Goal: Task Accomplishment & Management: Manage account settings

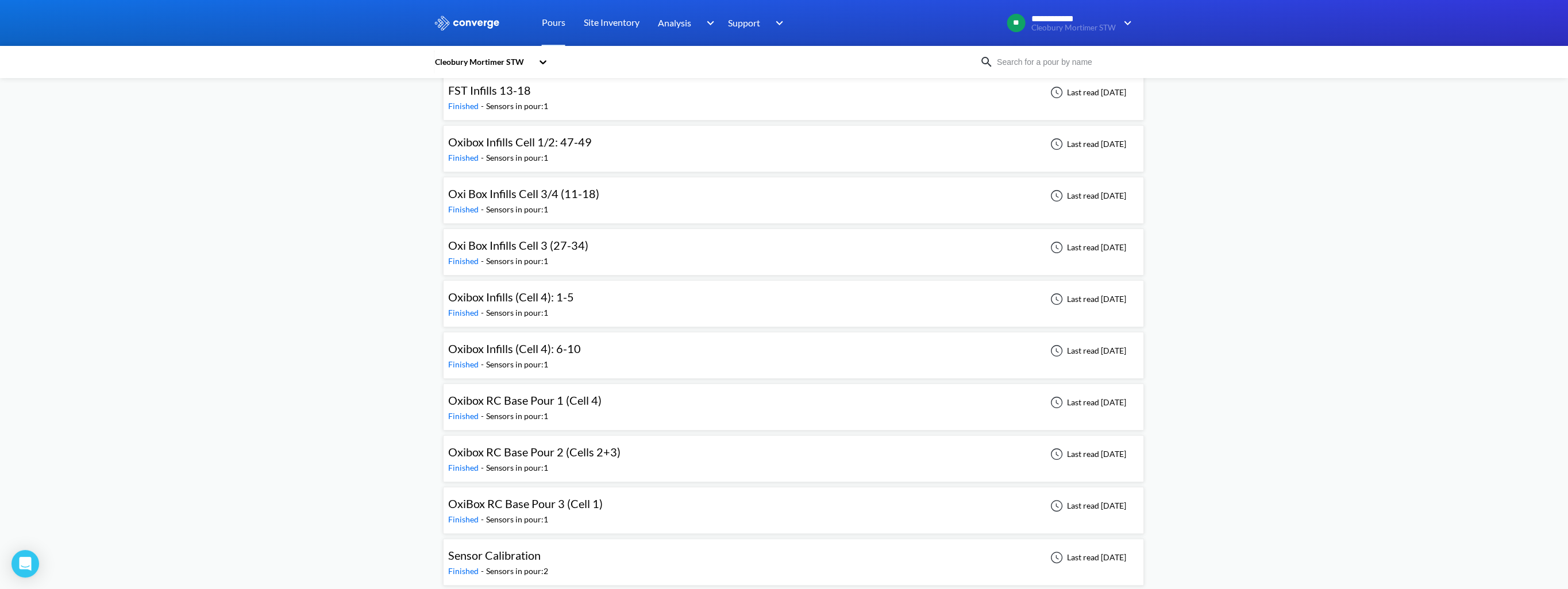
scroll to position [481, 0]
click at [534, 402] on span "Oxibox RC Base Pour 1 (Cell 4)" at bounding box center [525, 398] width 153 height 14
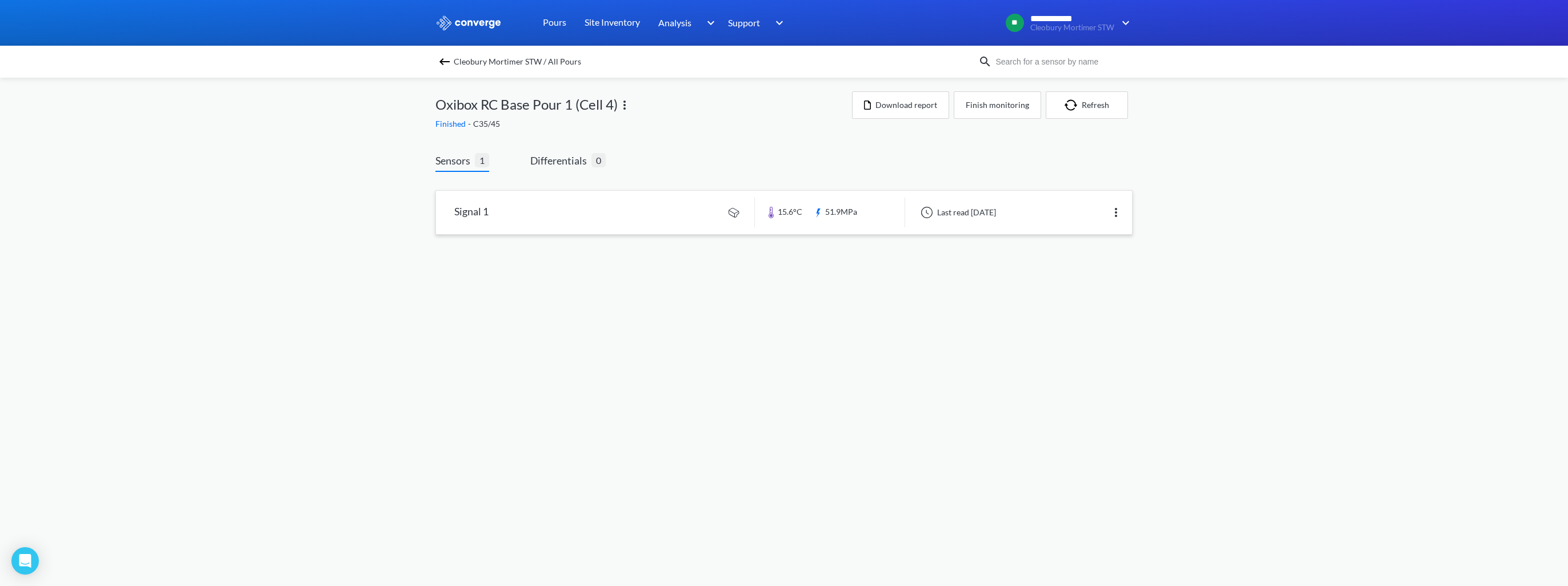
click at [664, 203] on link at bounding box center [784, 213] width 696 height 43
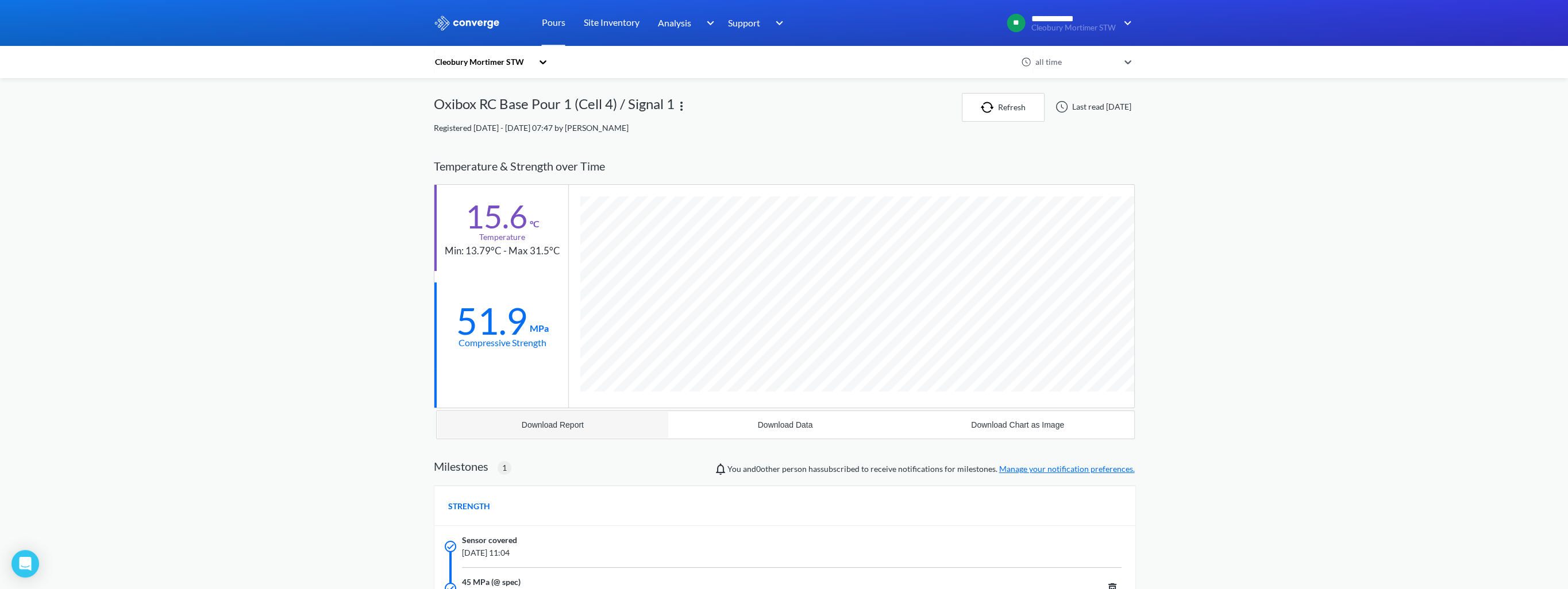
click at [615, 429] on button "Download Report" at bounding box center [553, 425] width 233 height 27
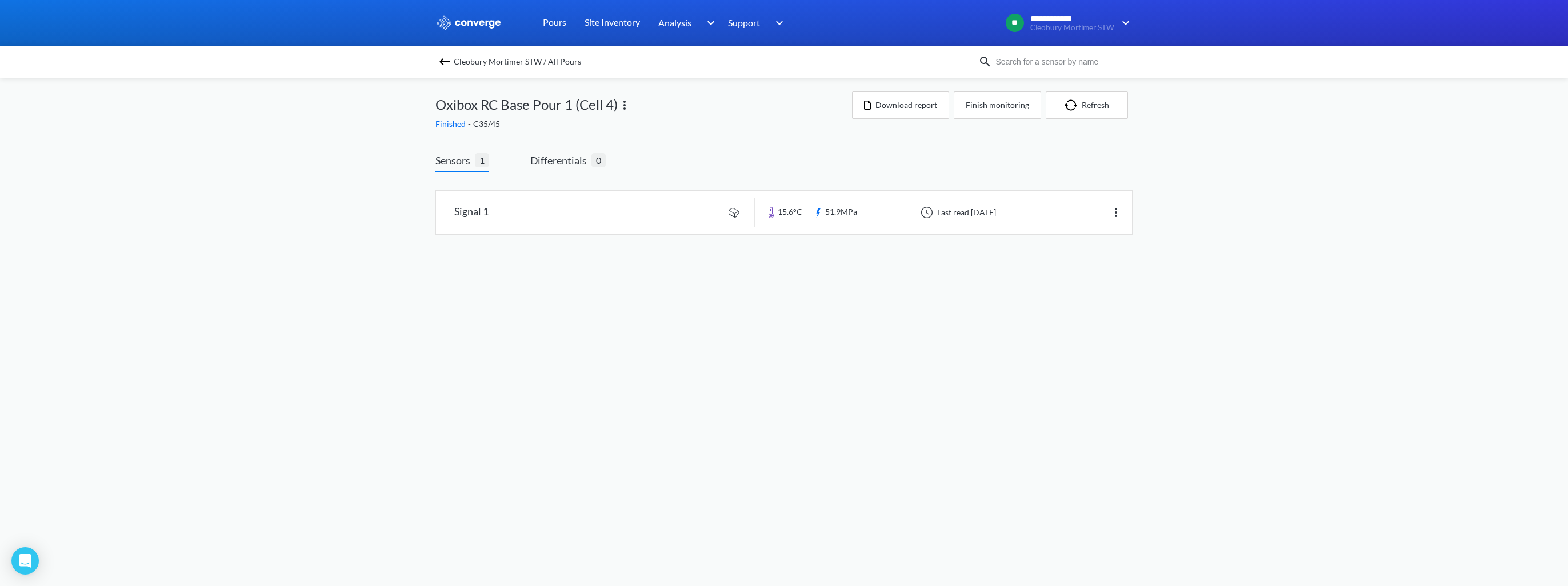
click at [443, 66] on img at bounding box center [444, 61] width 14 height 14
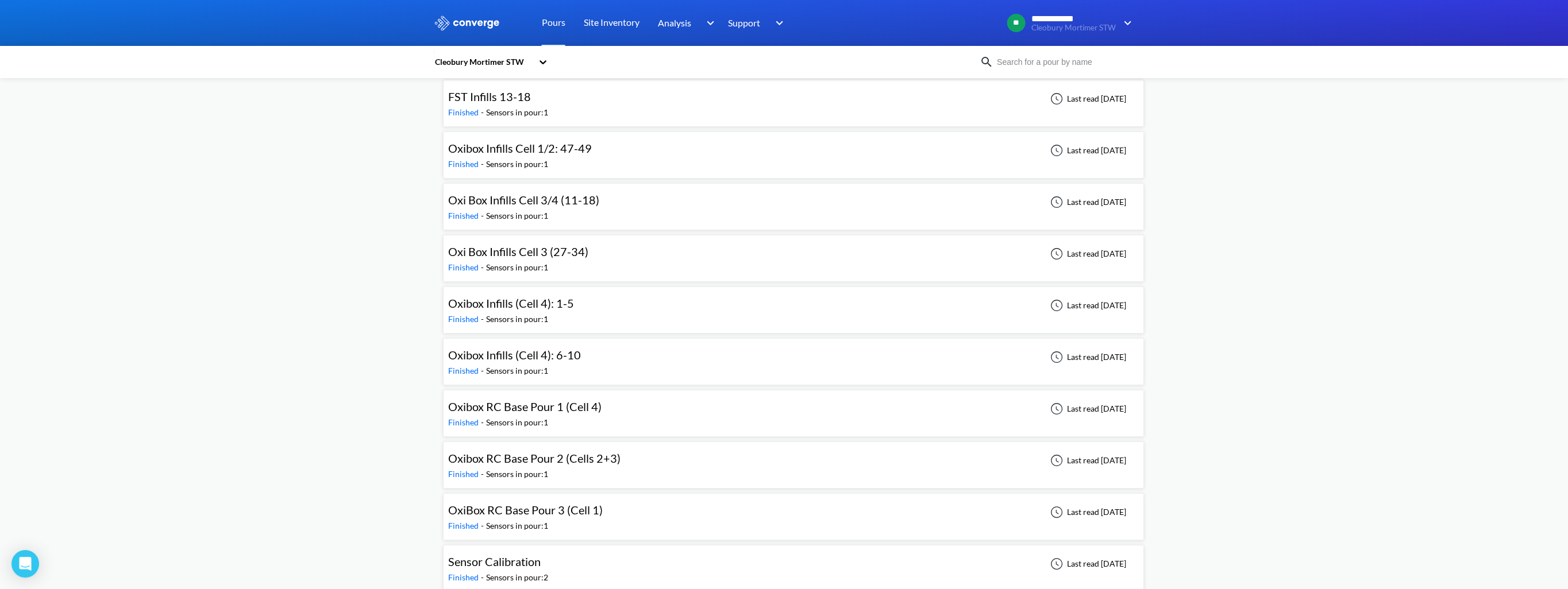
scroll to position [481, 0]
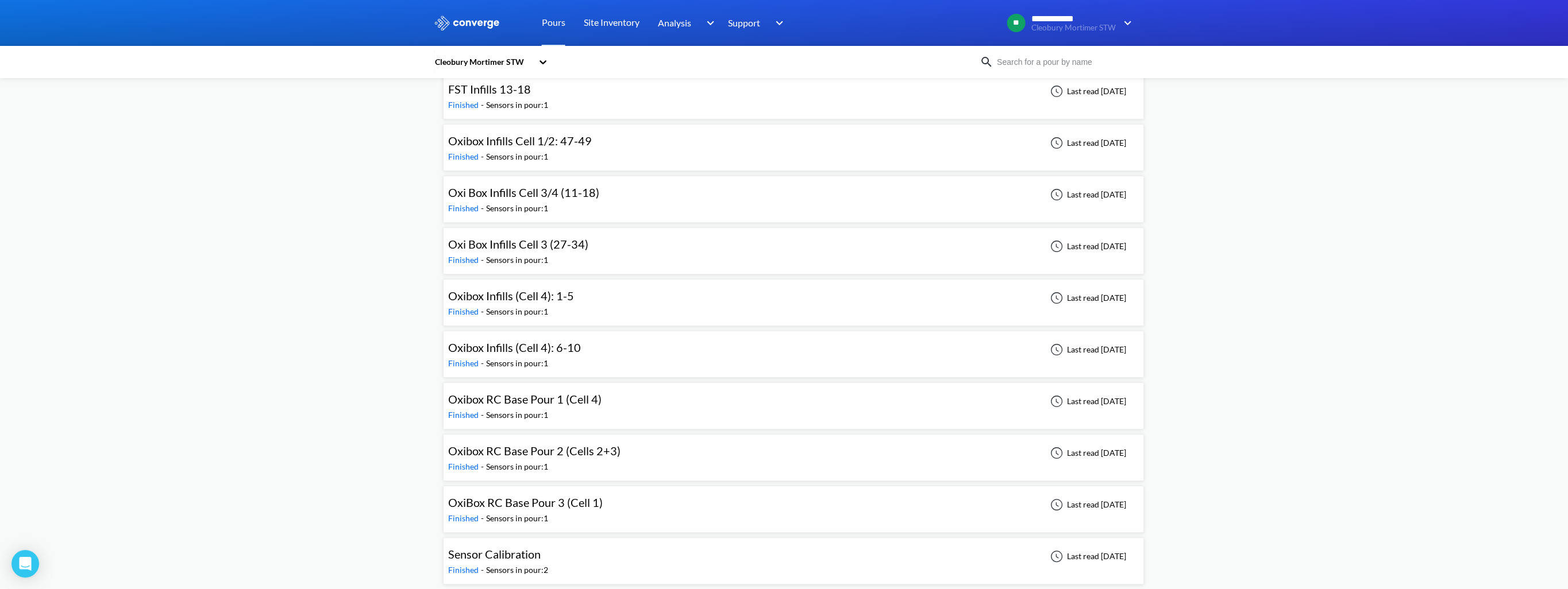
click at [524, 450] on span "Oxibox RC Base Pour 2 (Cells 2+3)" at bounding box center [534, 450] width 173 height 14
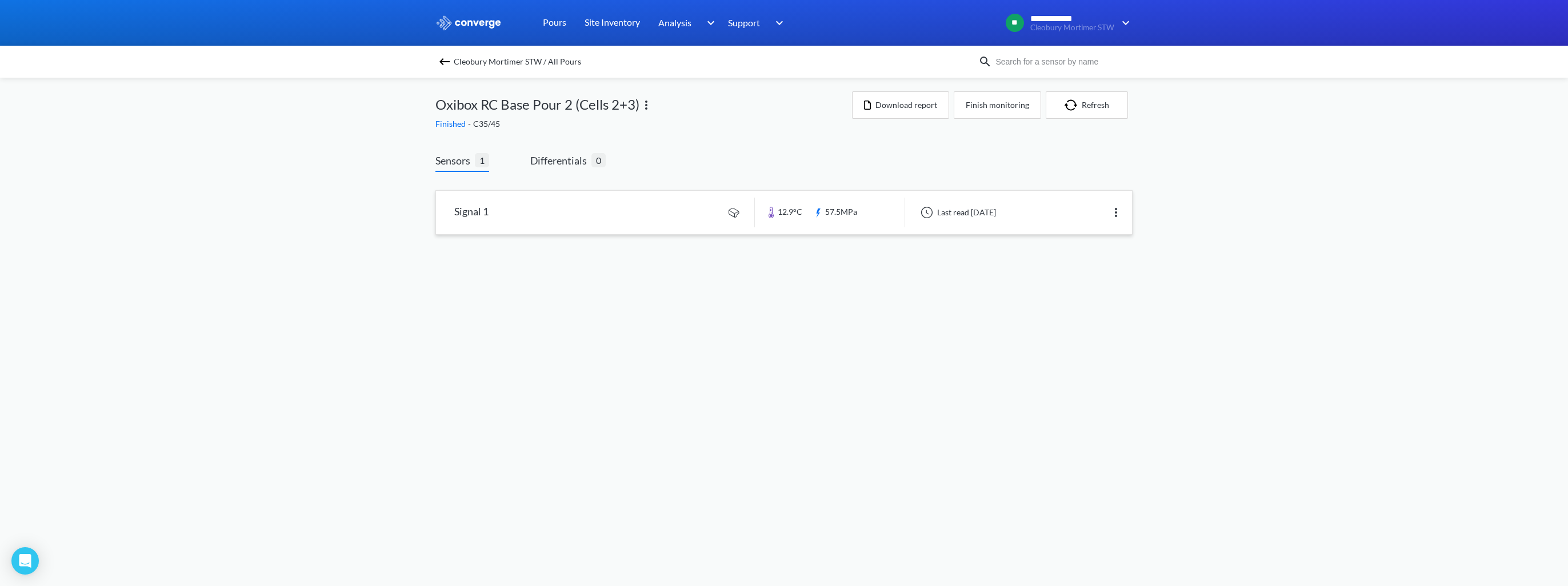
click at [638, 205] on link at bounding box center [784, 213] width 696 height 43
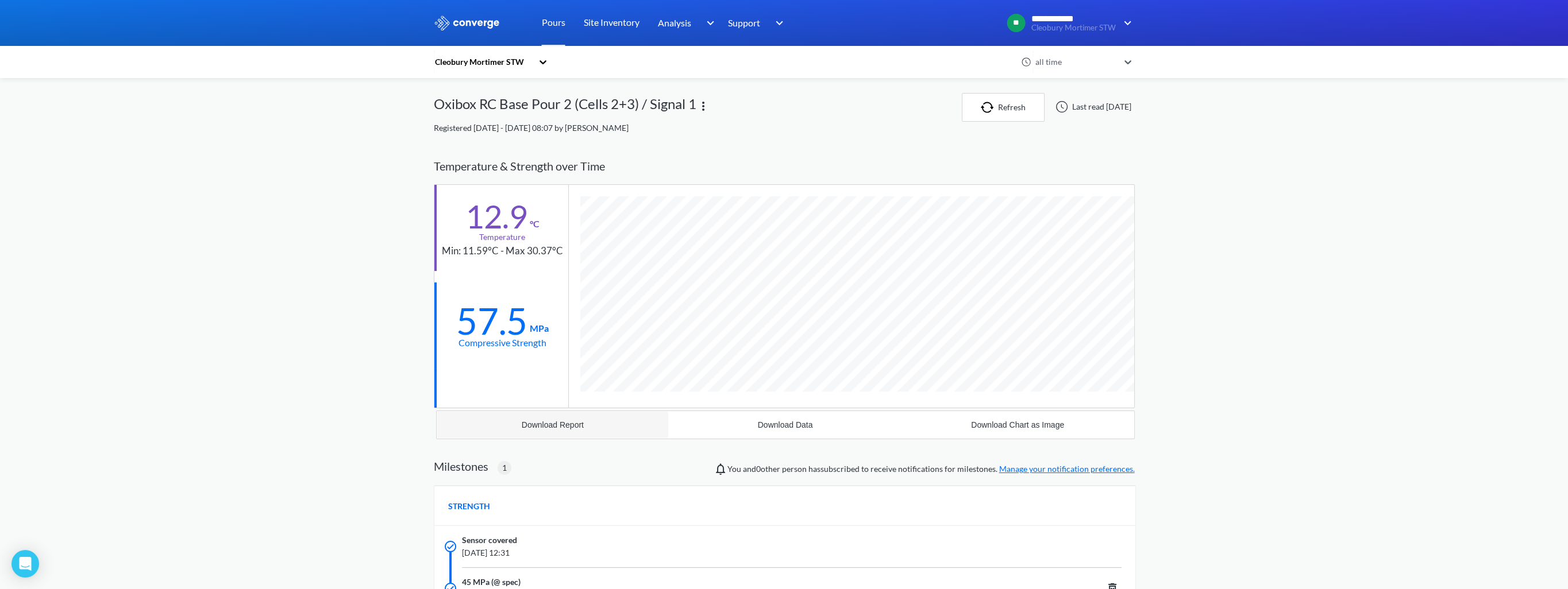
click at [572, 417] on button "Download Report" at bounding box center [553, 425] width 233 height 27
click at [797, 429] on div "Download Data" at bounding box center [785, 424] width 55 height 9
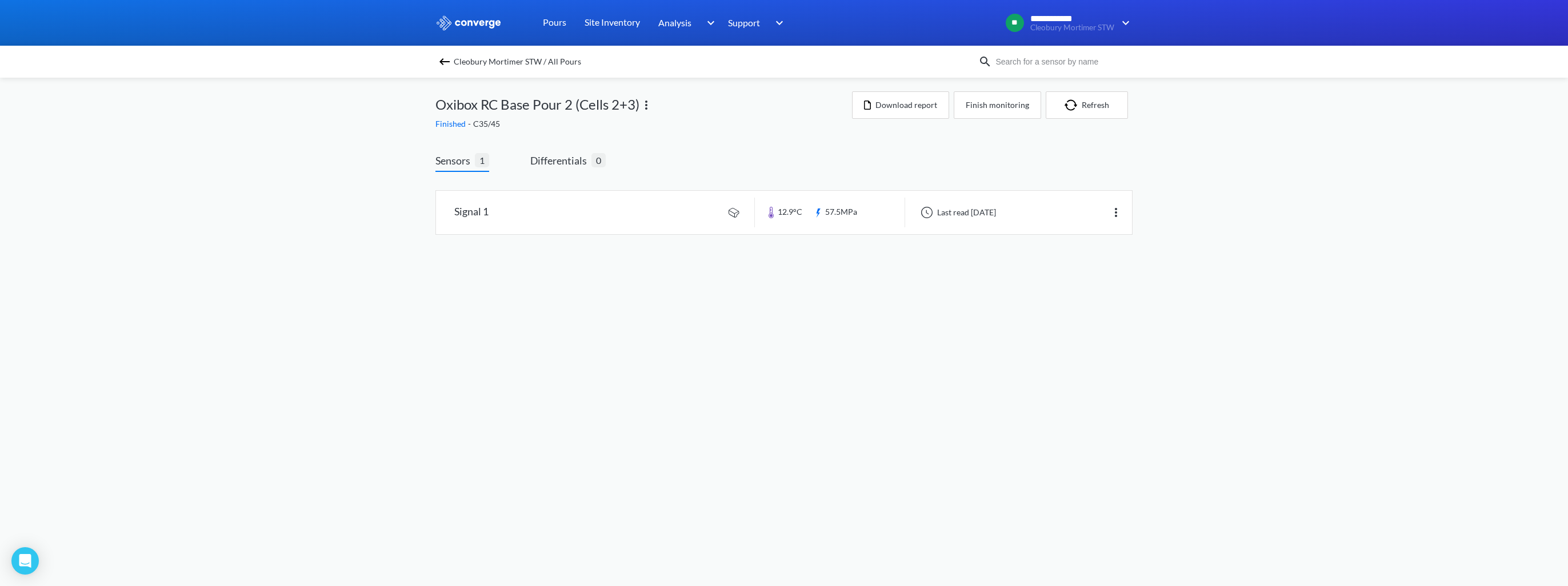
click at [444, 60] on img at bounding box center [444, 61] width 14 height 14
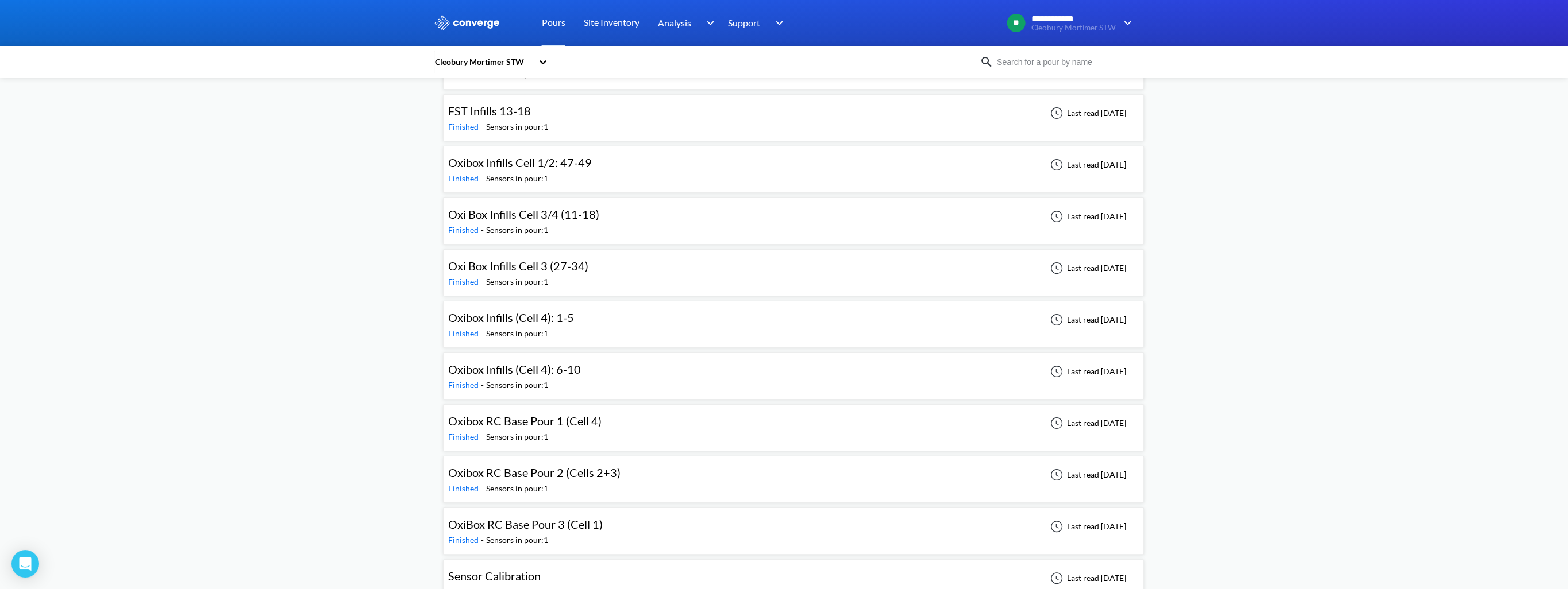
scroll to position [481, 0]
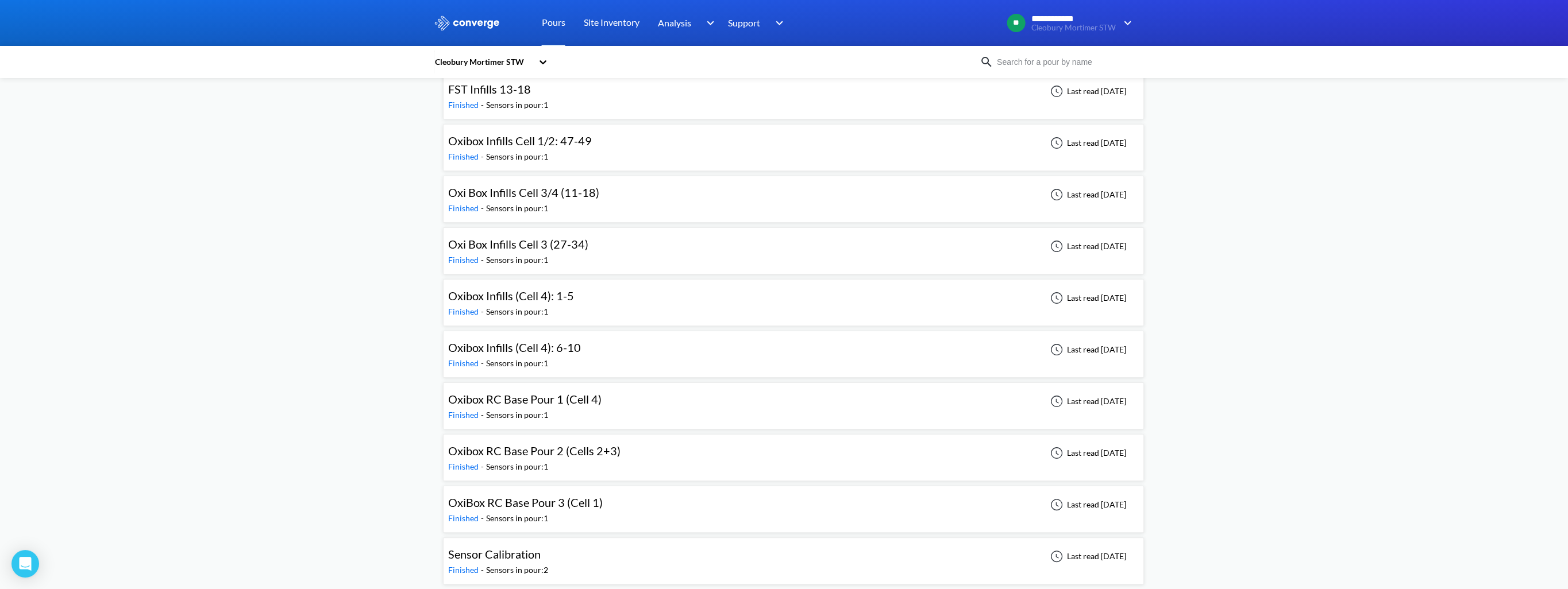
click at [556, 502] on span "OxiBox RC Base Pour 3 (Cell 1)" at bounding box center [526, 502] width 155 height 14
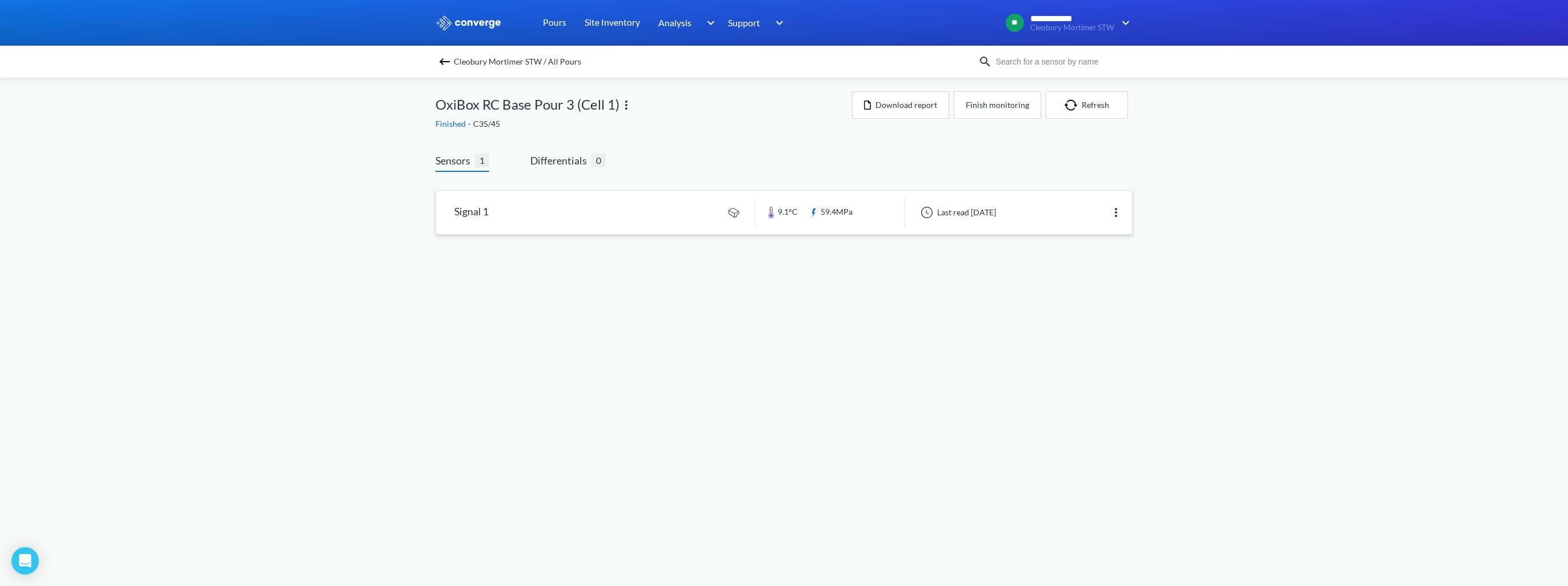
click at [670, 213] on link at bounding box center [784, 213] width 696 height 43
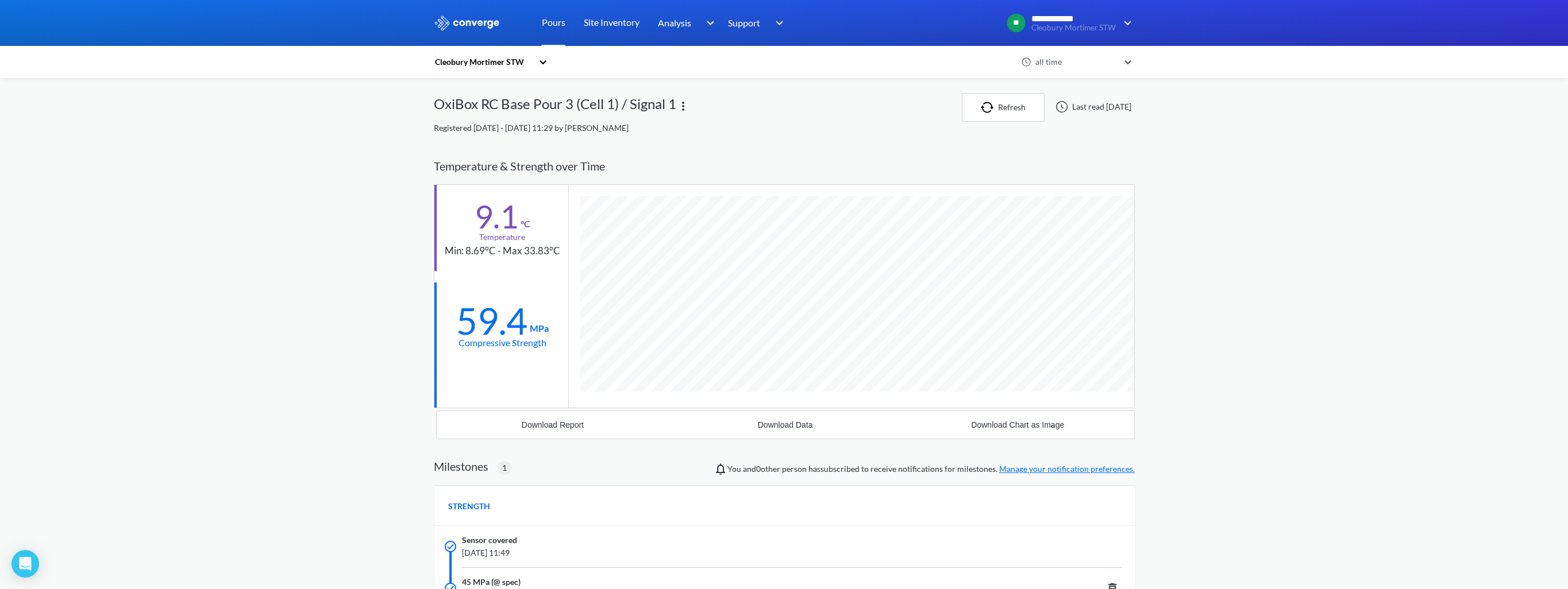
scroll to position [728, 701]
click at [575, 422] on div "Download Report" at bounding box center [553, 424] width 62 height 9
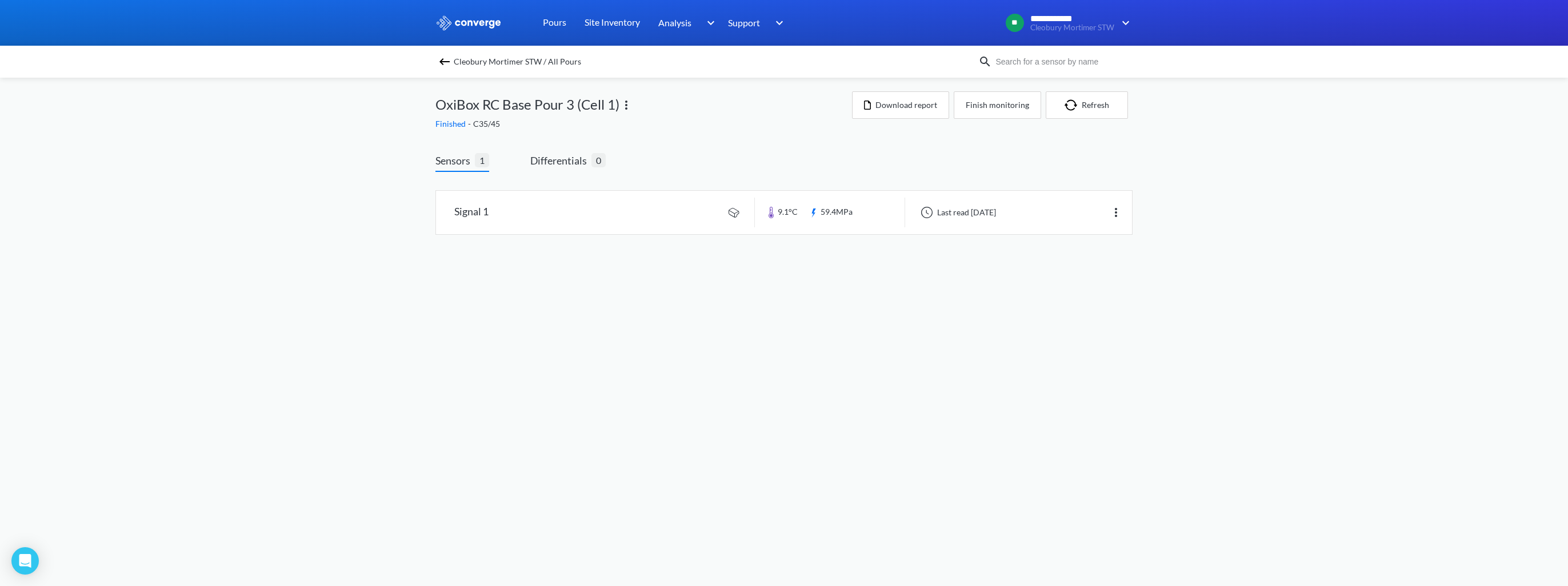
click at [443, 63] on img at bounding box center [444, 61] width 14 height 14
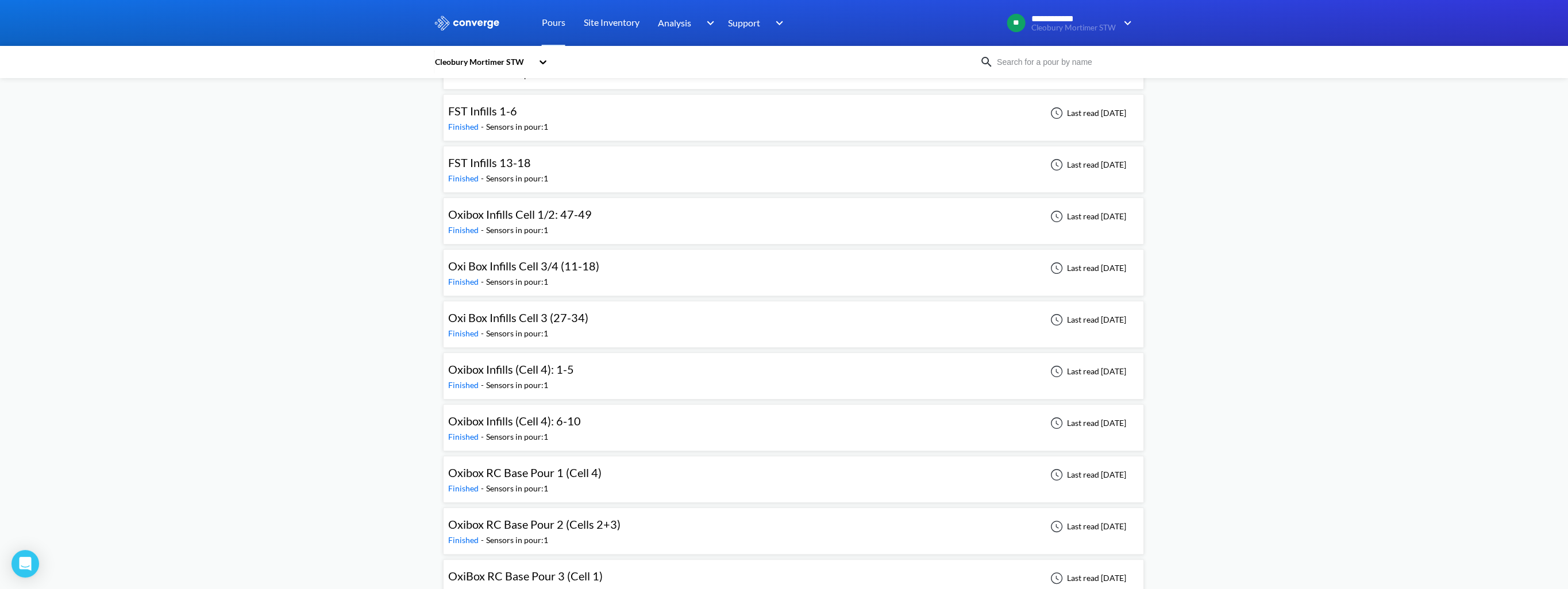
scroll to position [481, 0]
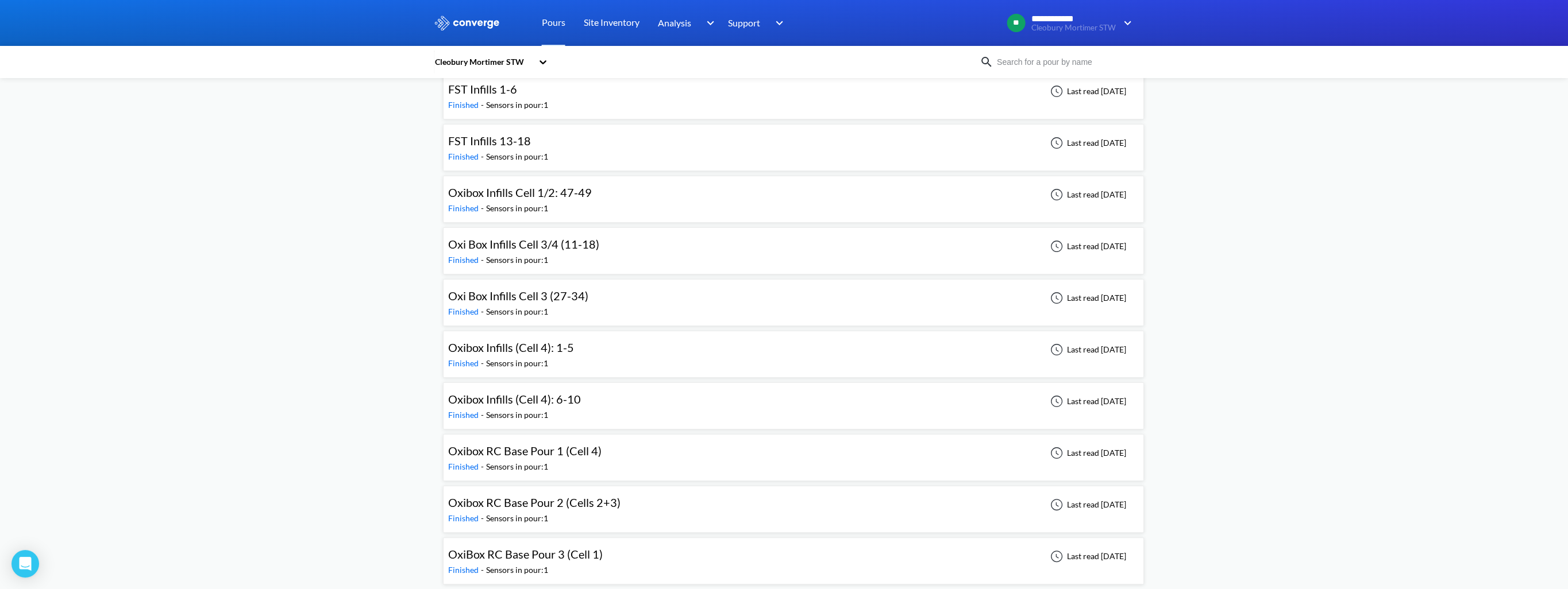
click at [522, 348] on span "Oxibox Infills (Cell 4): 1-5" at bounding box center [511, 347] width 126 height 14
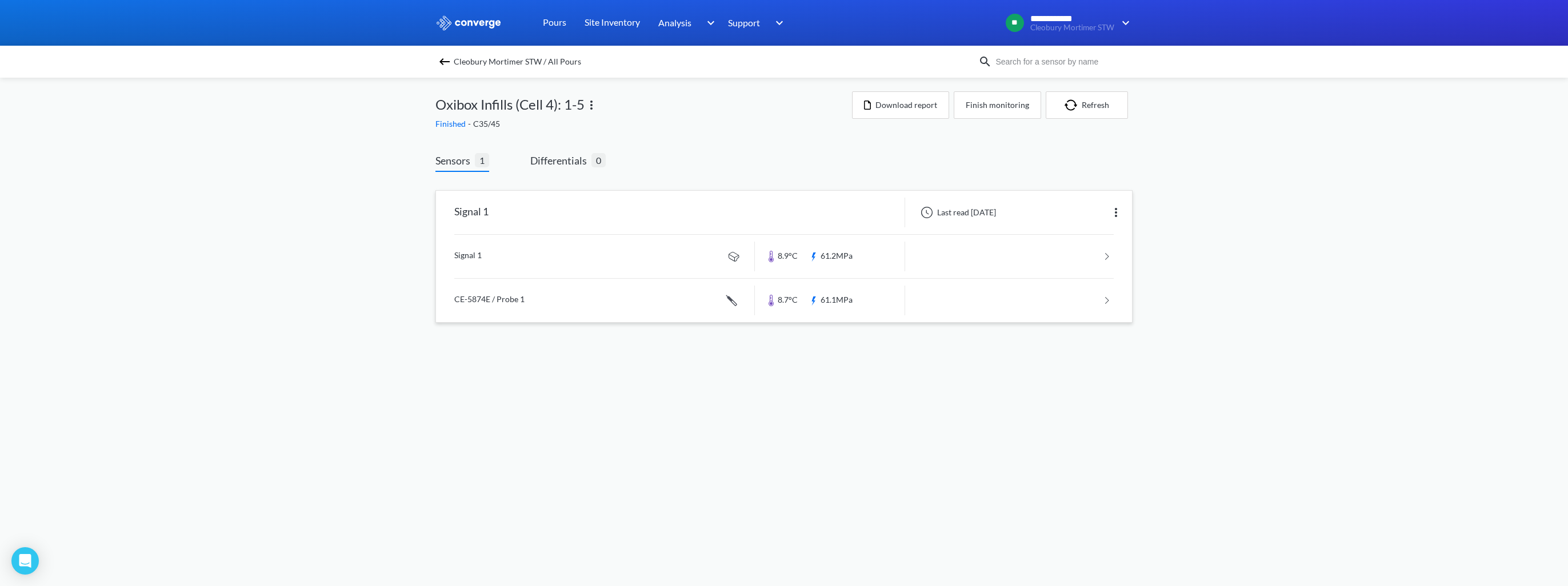
click at [542, 302] on link at bounding box center [784, 300] width 659 height 43
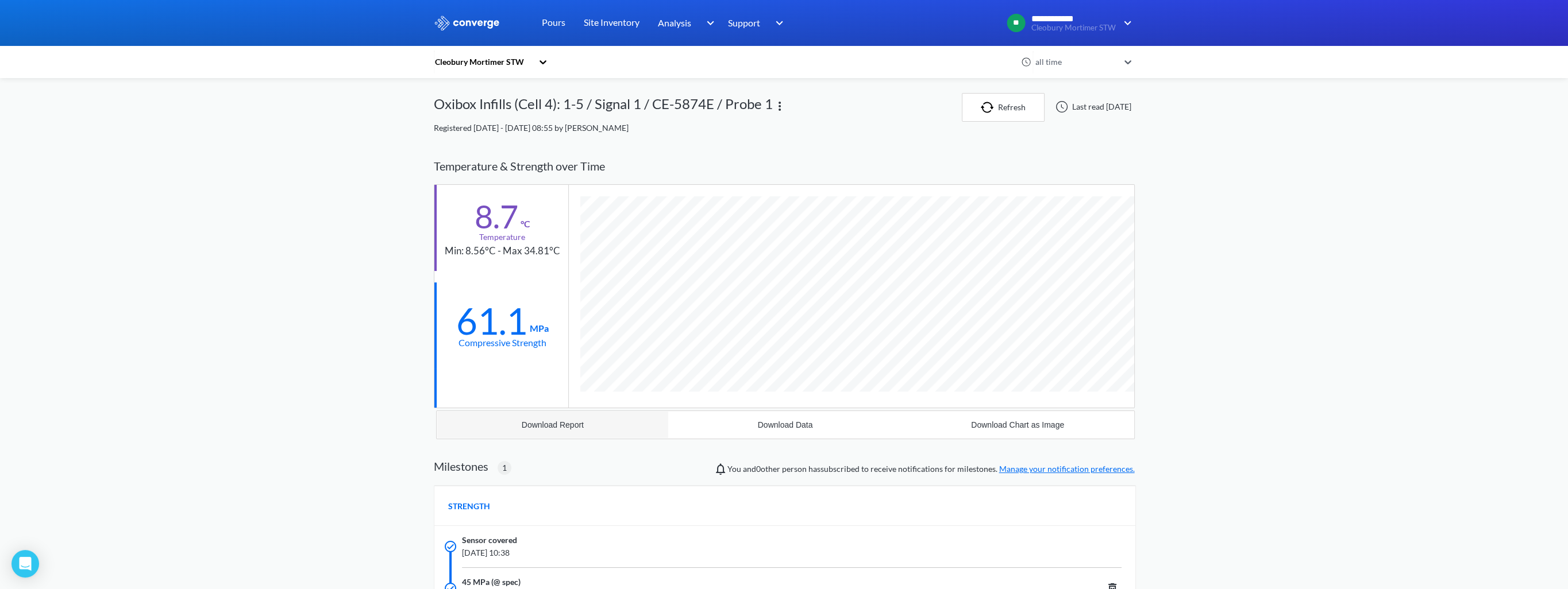
click at [568, 420] on div "Download Report" at bounding box center [553, 424] width 62 height 9
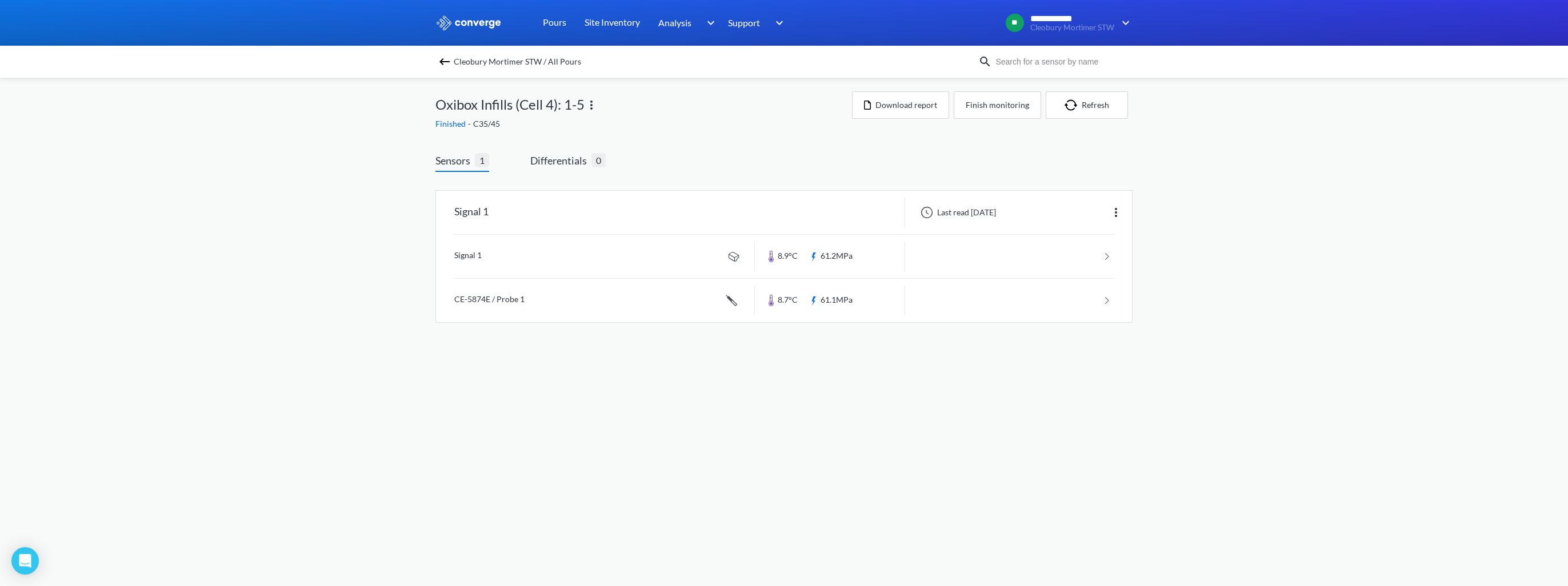
click at [440, 68] on div "Cleobury Mortimer STW / All Pours" at bounding box center [707, 62] width 543 height 16
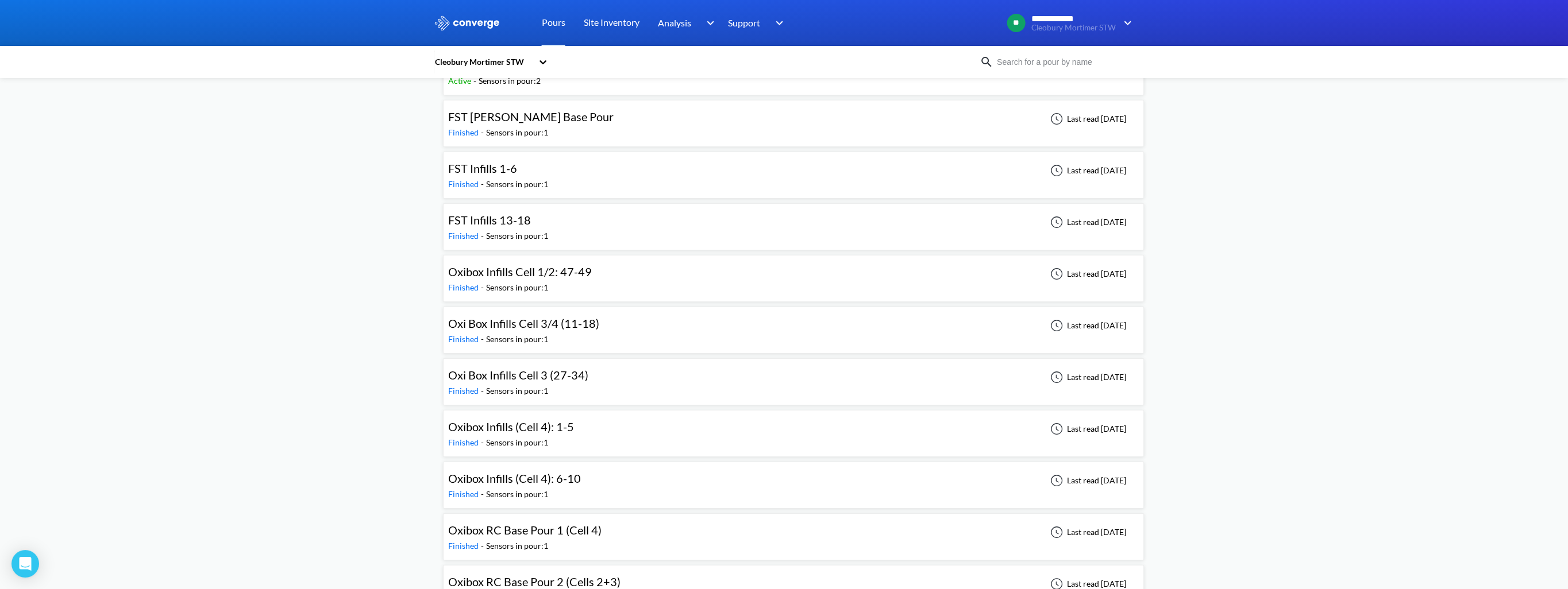
scroll to position [459, 0]
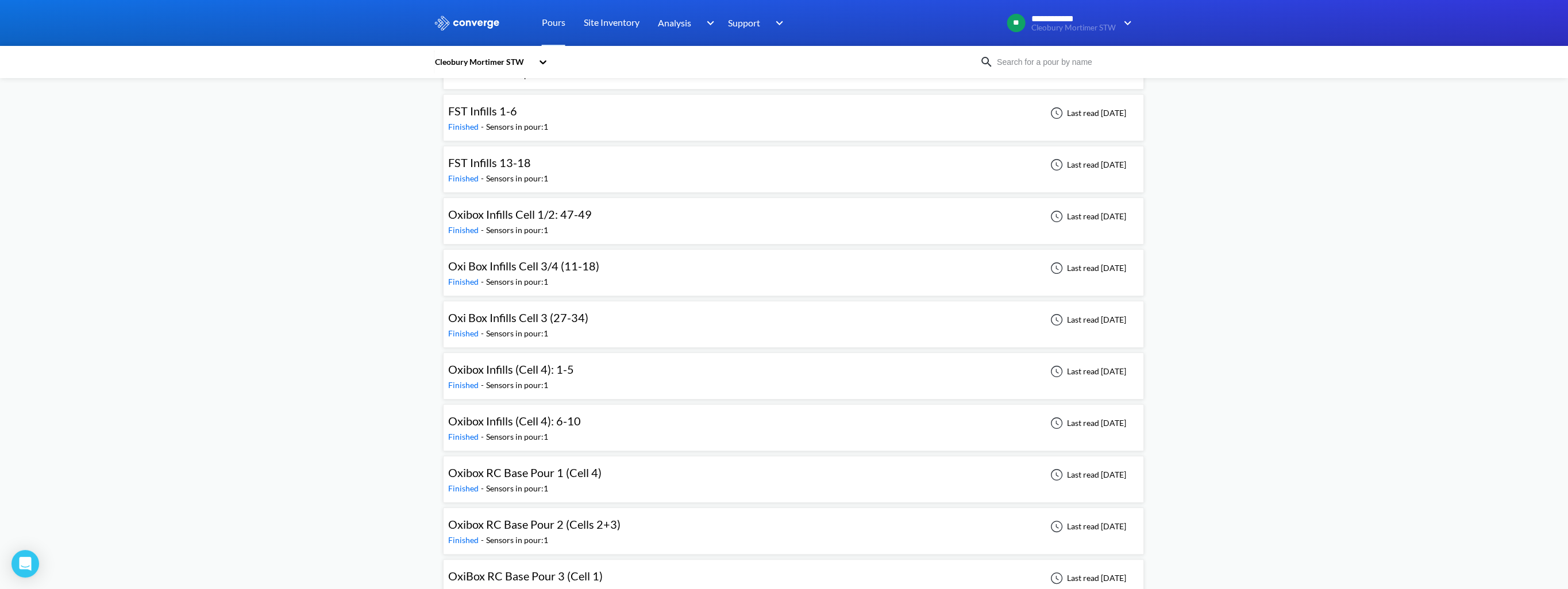
click at [508, 412] on div "Oxibox Infills (Cell 4): 6-10" at bounding box center [515, 421] width 133 height 18
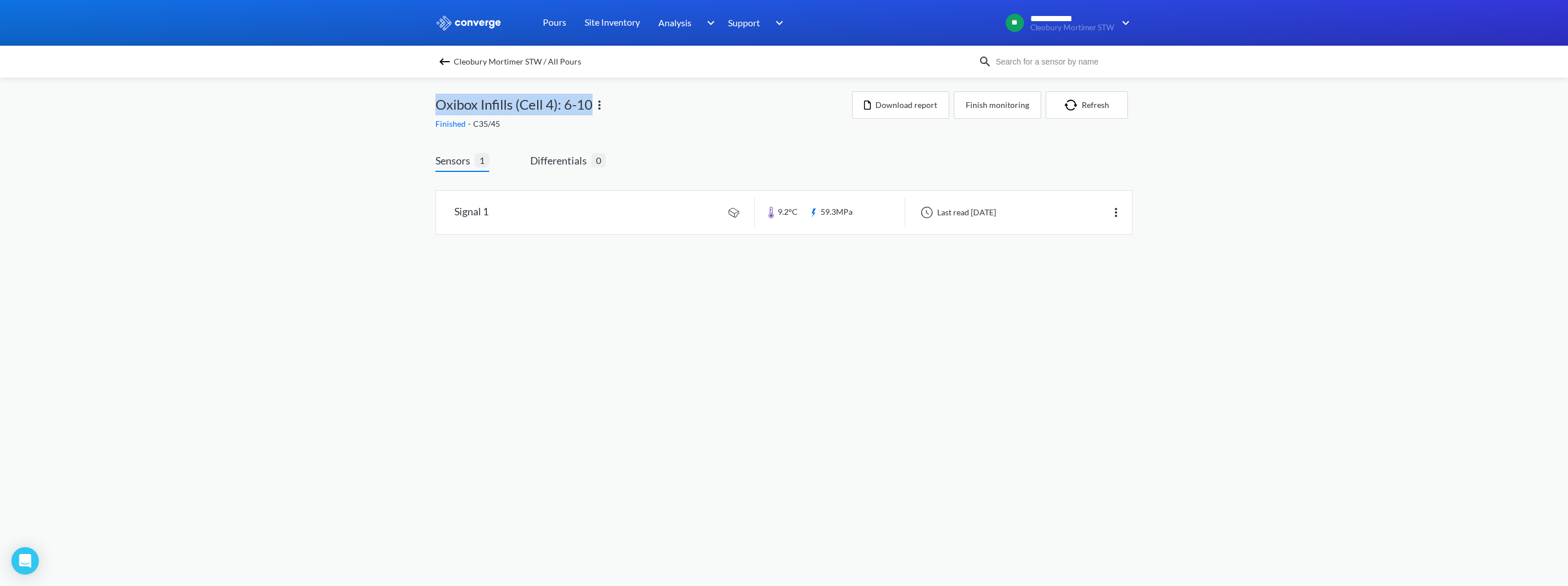
drag, startPoint x: 437, startPoint y: 103, endPoint x: 590, endPoint y: 103, distance: 153.0
click at [590, 103] on span "Oxibox Infills (Cell 4): 6-10" at bounding box center [514, 104] width 157 height 22
copy span "Oxibox Infills (Cell 4): 6-10"
click at [690, 221] on link at bounding box center [784, 213] width 696 height 43
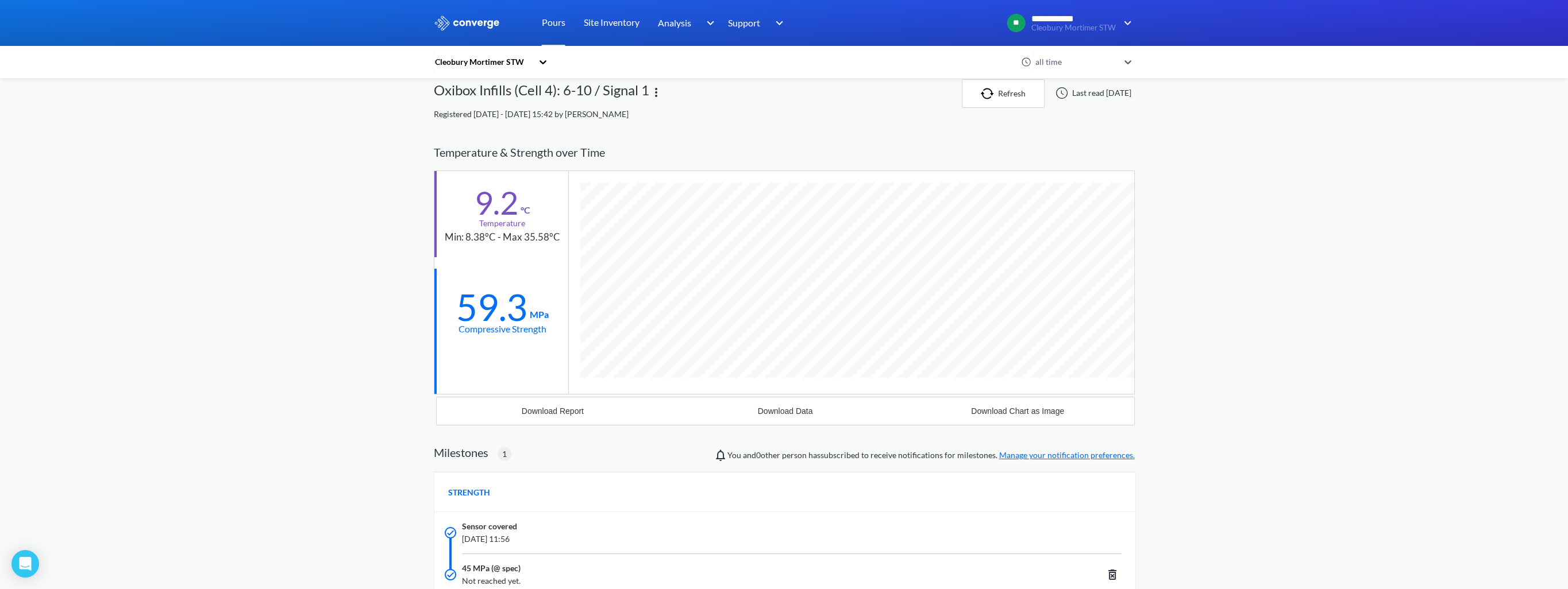
scroll to position [728, 701]
click at [573, 414] on div "Download Report" at bounding box center [553, 411] width 62 height 9
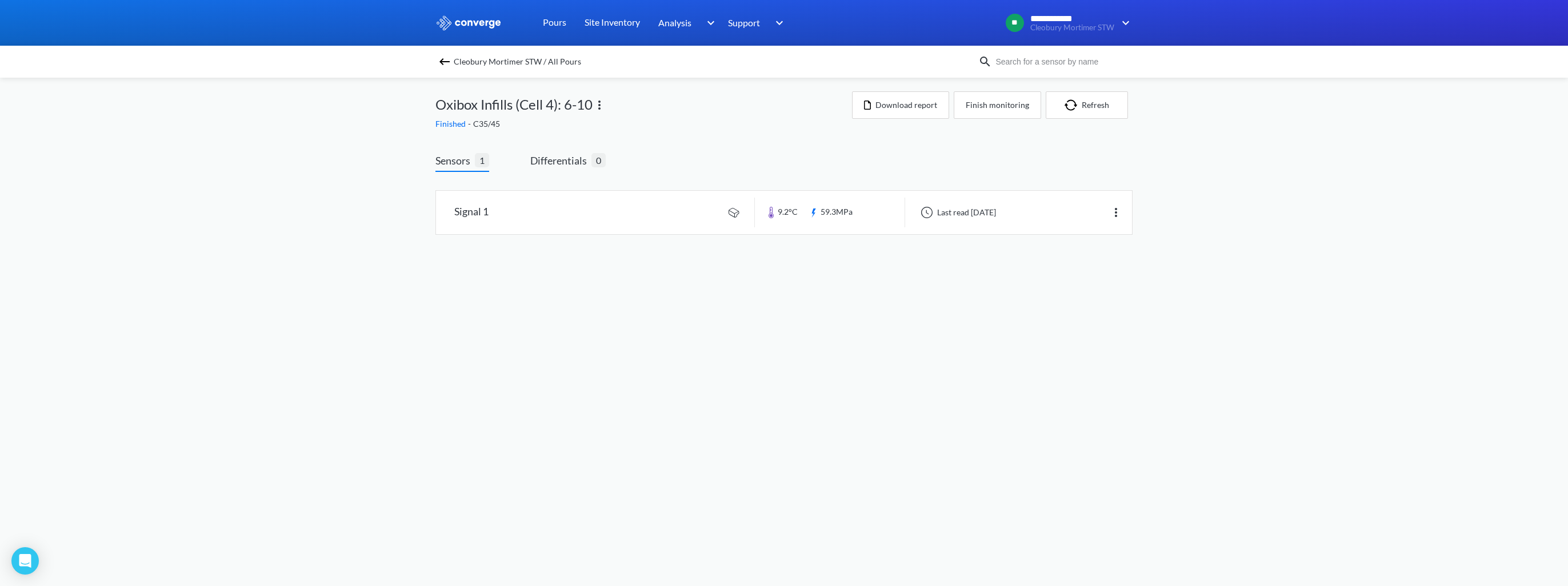
click at [447, 63] on img at bounding box center [444, 61] width 14 height 14
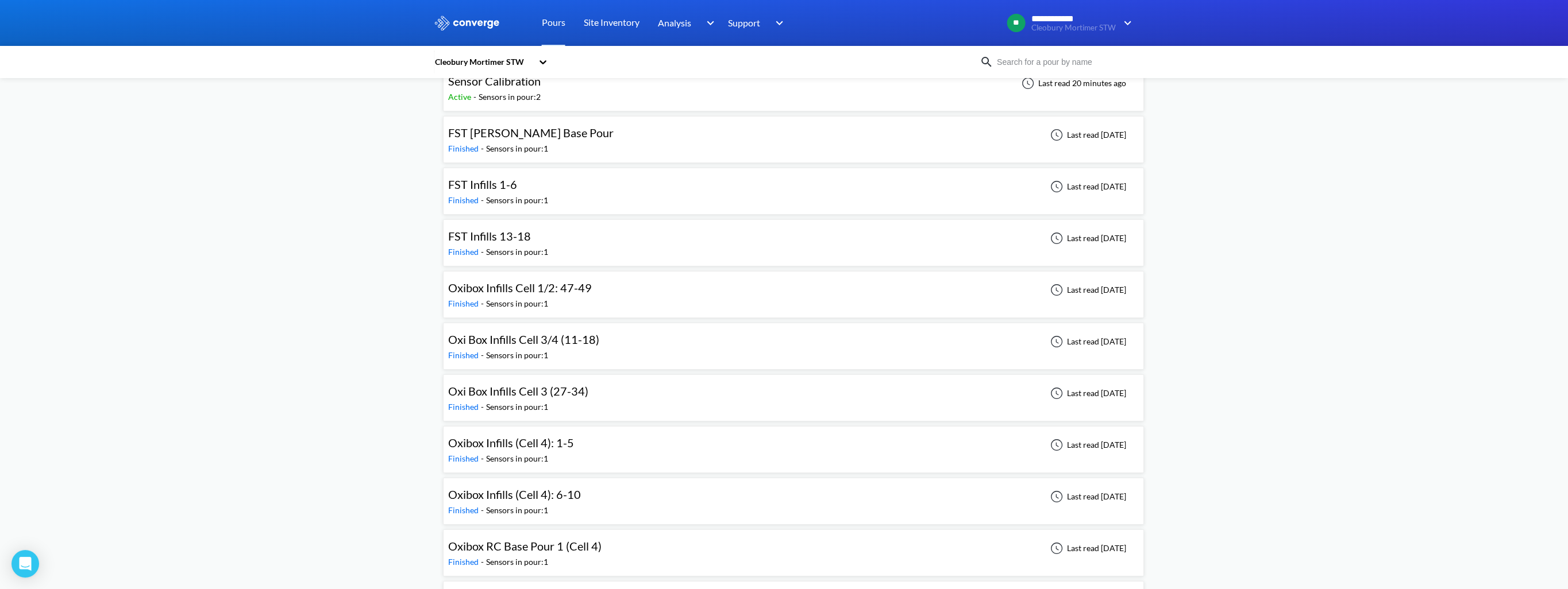
scroll to position [402, 0]
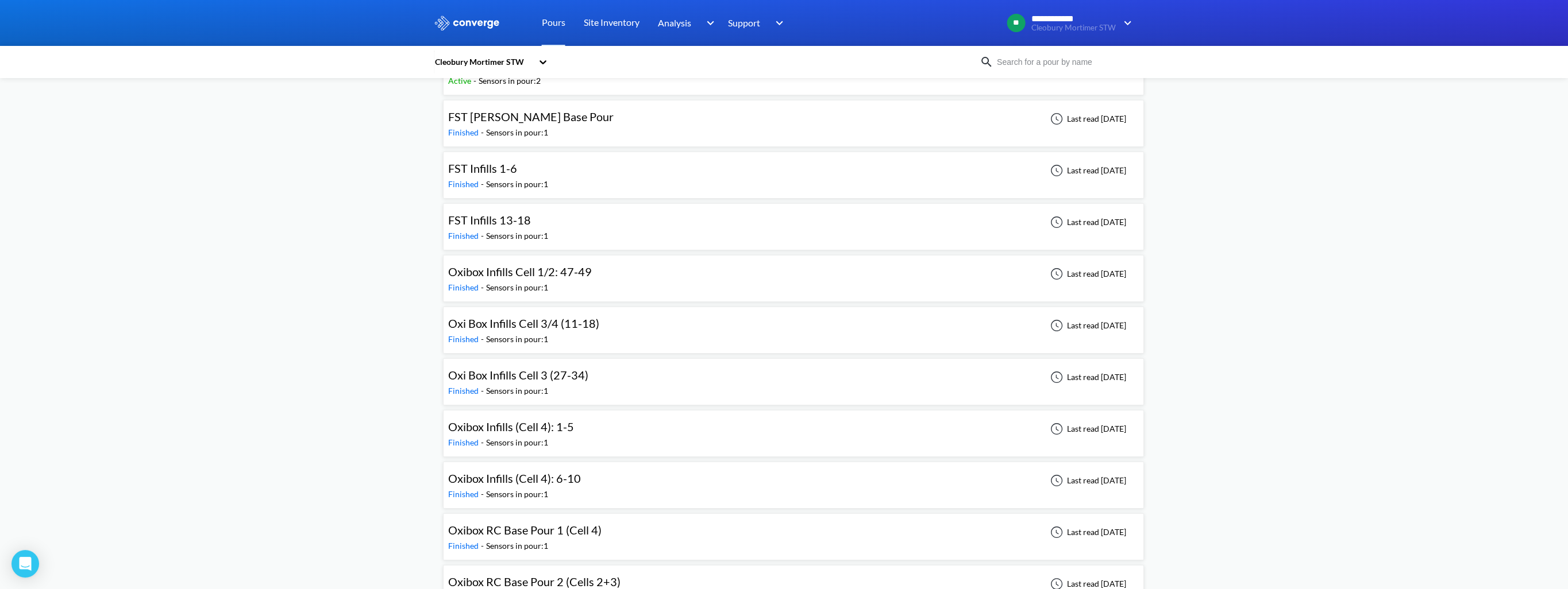
click at [531, 316] on span "Oxi Box Infills Cell 3/4 (11-18)" at bounding box center [524, 323] width 151 height 14
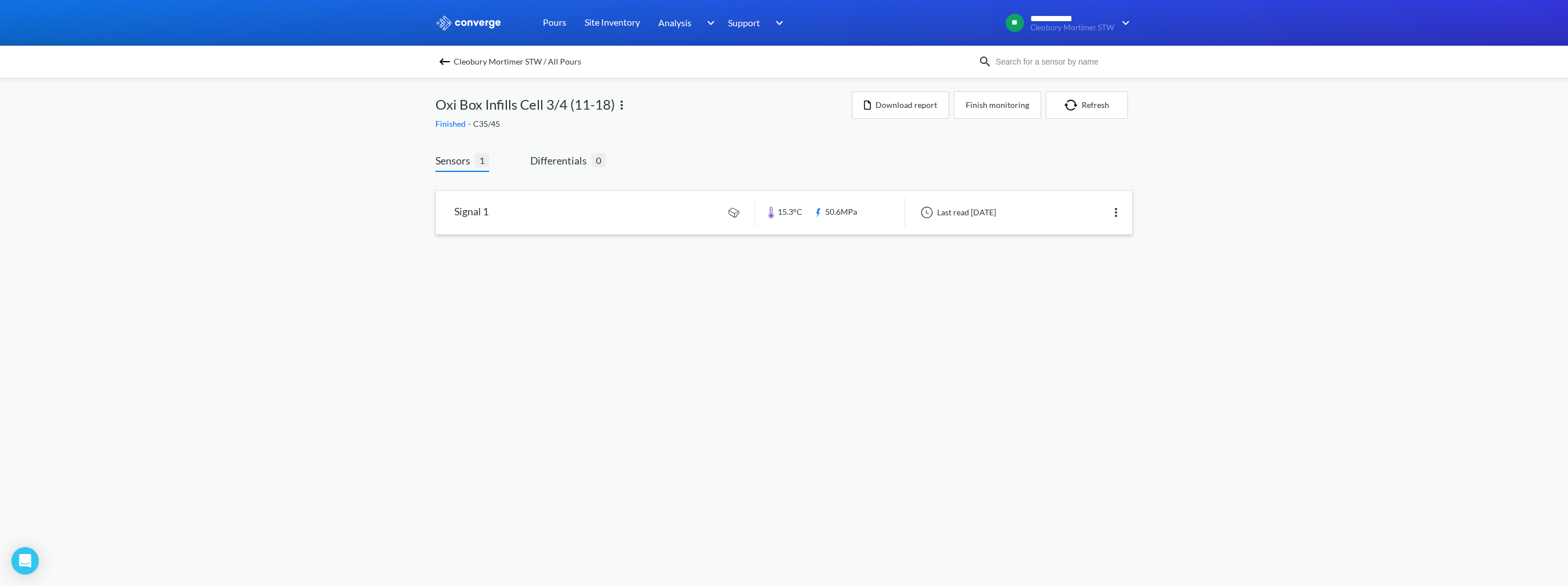
click at [687, 220] on link at bounding box center [784, 213] width 696 height 43
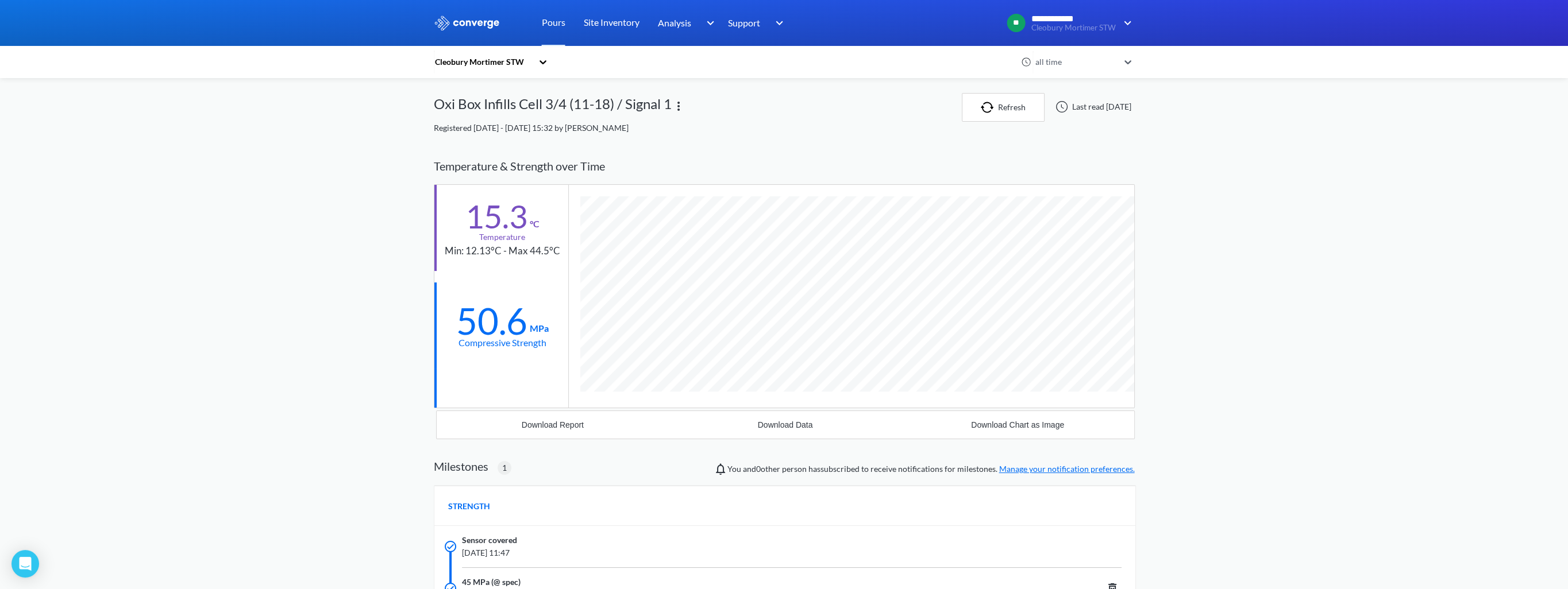
scroll to position [728, 701]
click at [576, 429] on div "Download Report" at bounding box center [553, 424] width 62 height 9
drag, startPoint x: 432, startPoint y: 157, endPoint x: 224, endPoint y: 92, distance: 217.9
click at [432, 157] on div "**********" at bounding box center [784, 416] width 1568 height 832
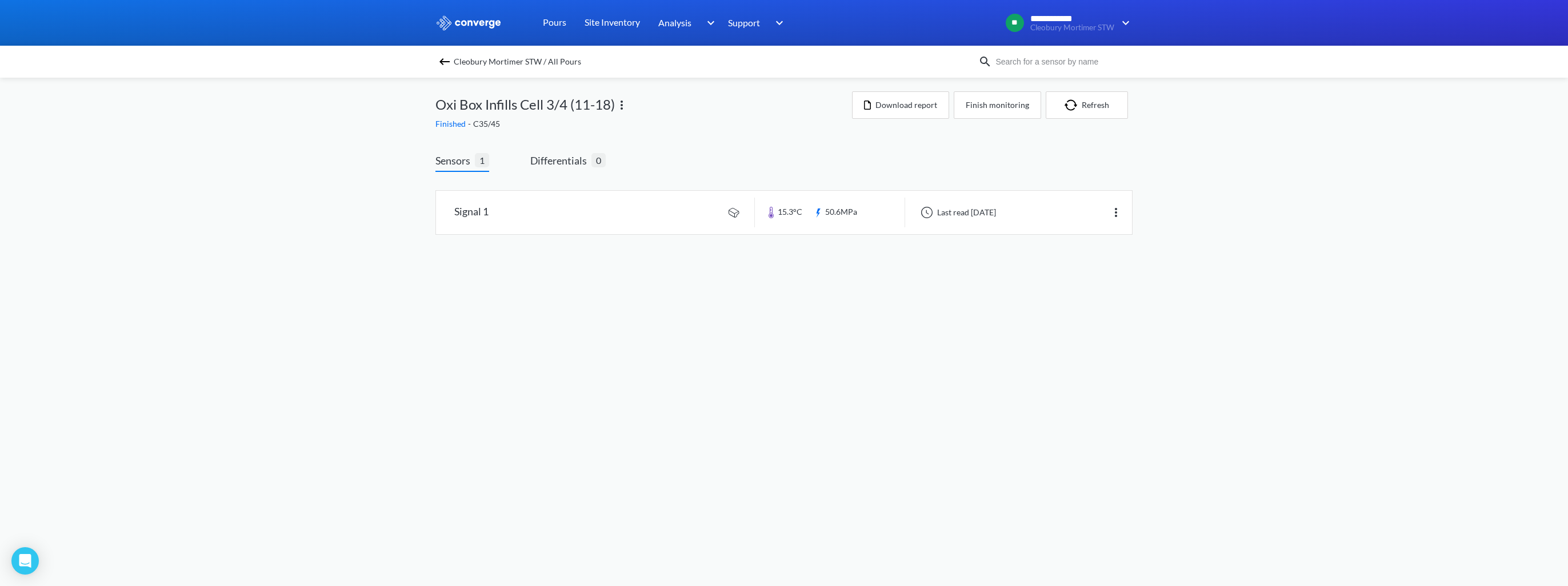
click at [443, 59] on img at bounding box center [444, 61] width 14 height 14
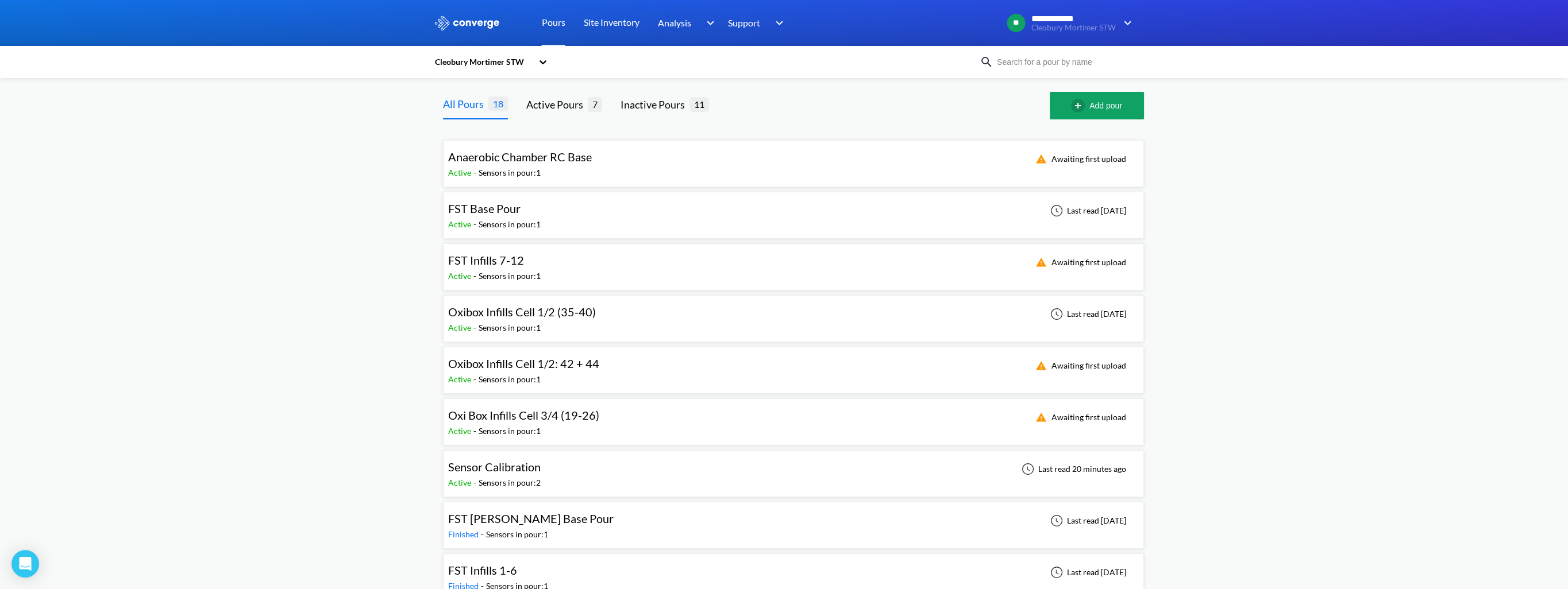
click at [508, 414] on span "Oxi Box Infills Cell 3/4 (19-26)" at bounding box center [524, 415] width 151 height 14
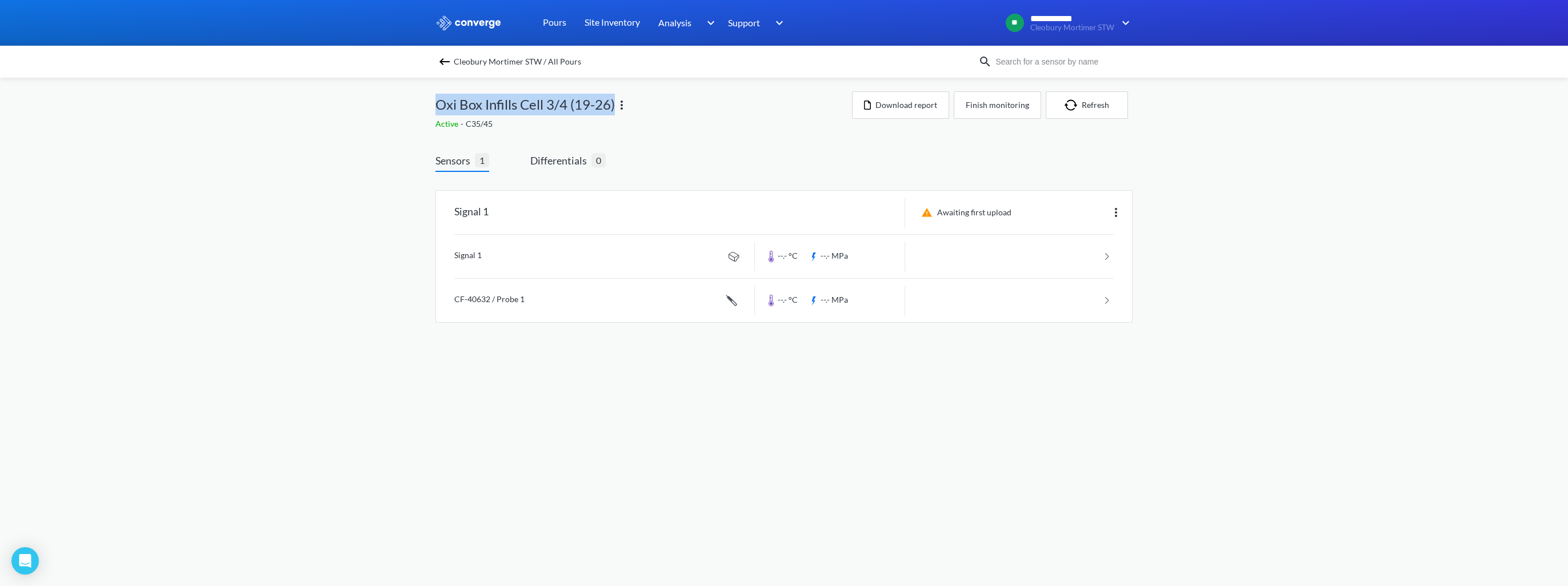
drag, startPoint x: 516, startPoint y: 103, endPoint x: 613, endPoint y: 106, distance: 97.0
click at [613, 106] on span "Oxi Box Infills Cell 3/4 (19-26)" at bounding box center [525, 104] width 180 height 22
copy span "Oxi Box Infills Cell 3/4 (19-26)"
click at [631, 298] on link at bounding box center [784, 300] width 659 height 43
click at [1011, 102] on button "Finish monitoring" at bounding box center [998, 105] width 88 height 27
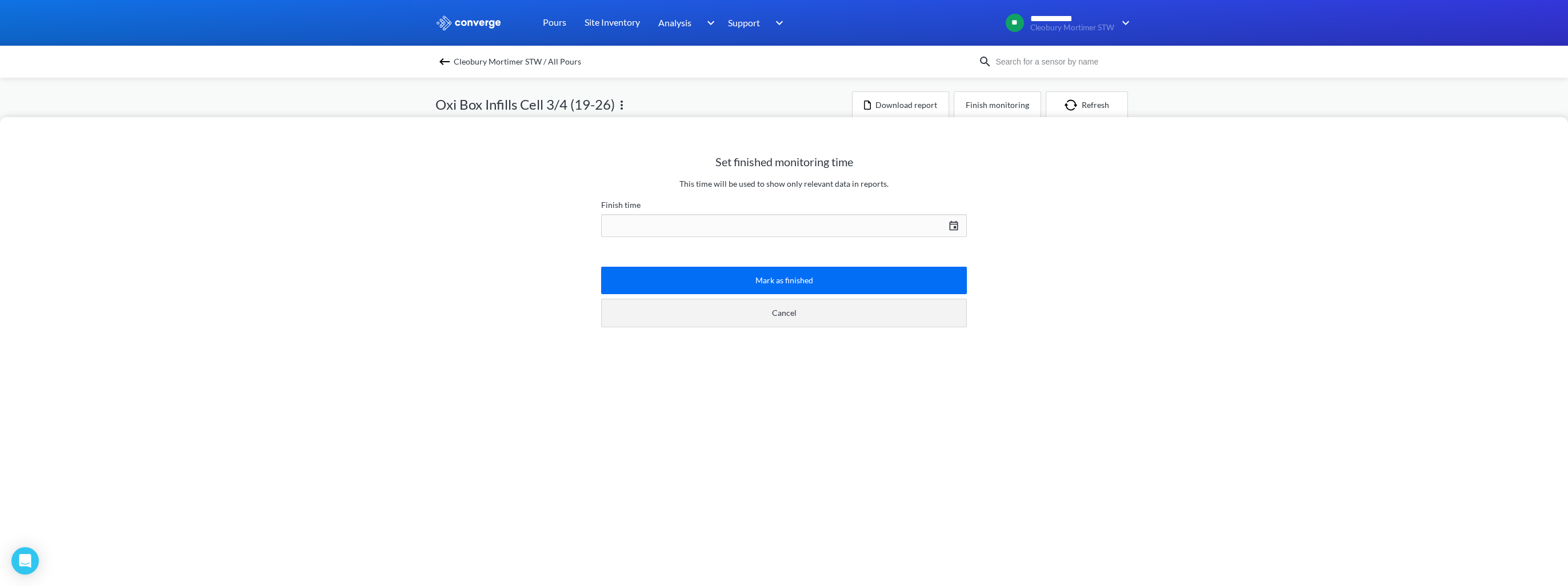
click at [798, 315] on button "Cancel" at bounding box center [784, 313] width 366 height 29
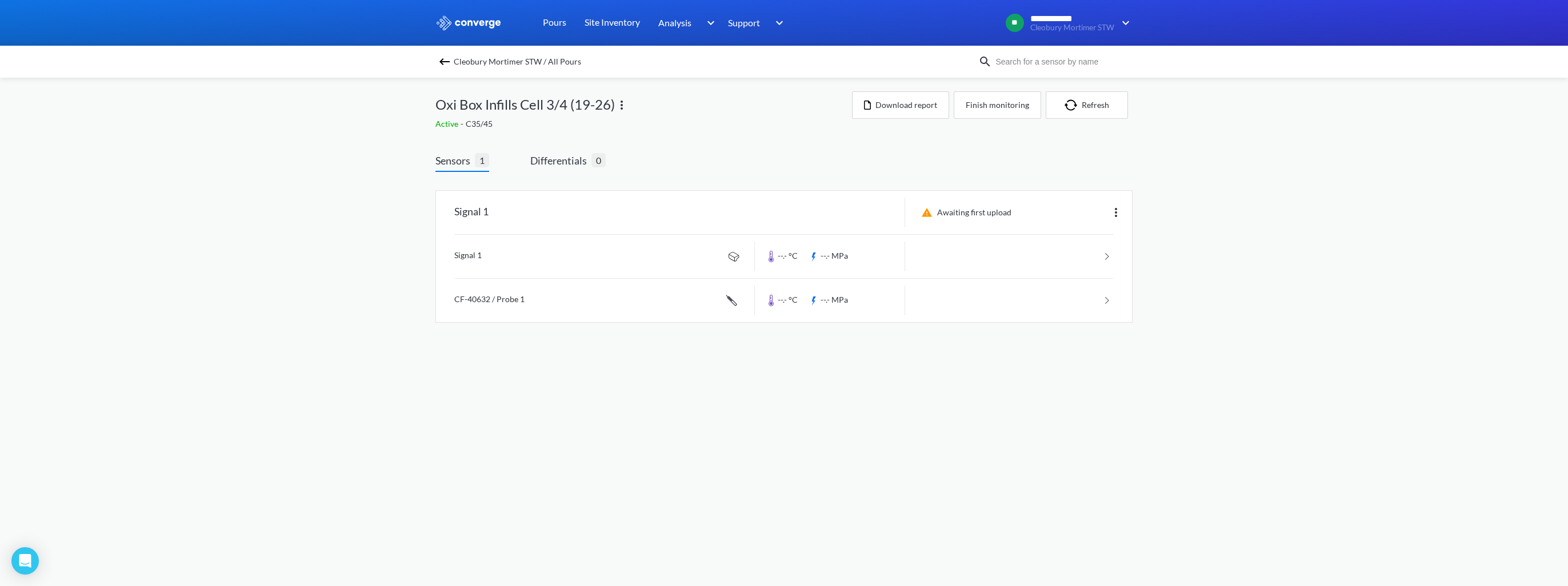
click at [449, 60] on img at bounding box center [444, 61] width 14 height 14
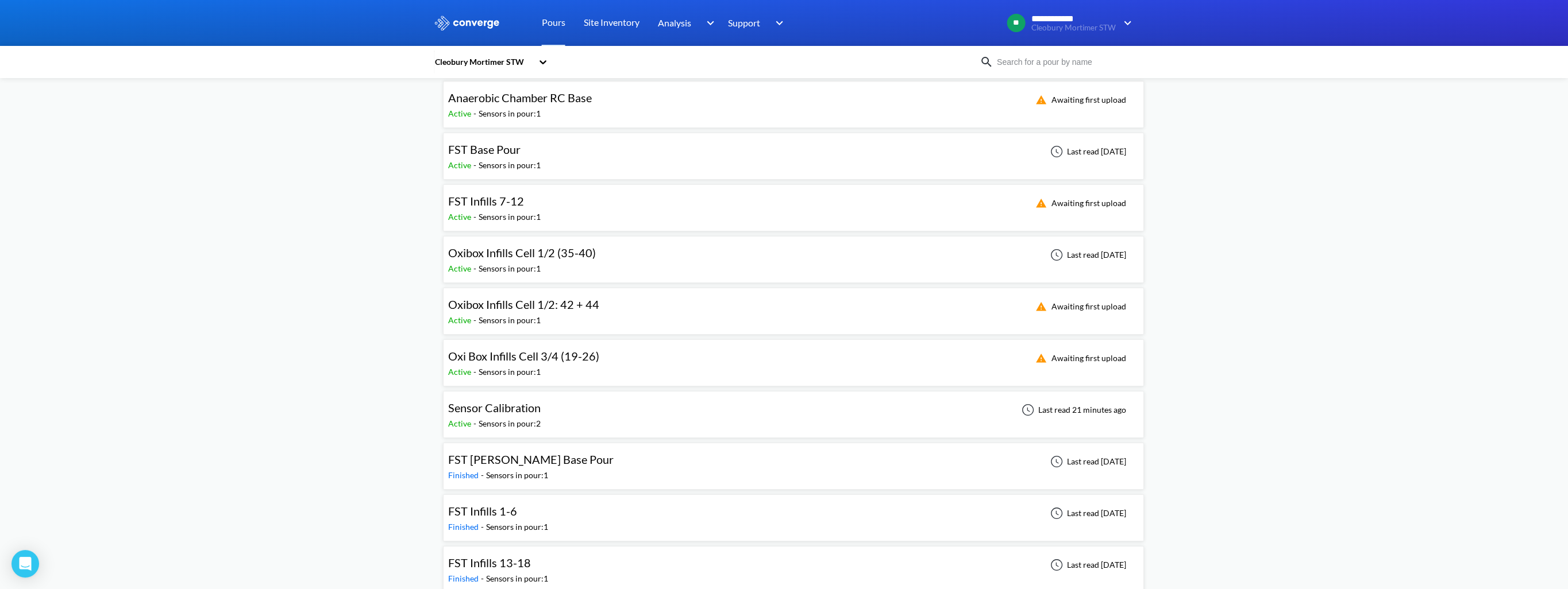
scroll to position [115, 0]
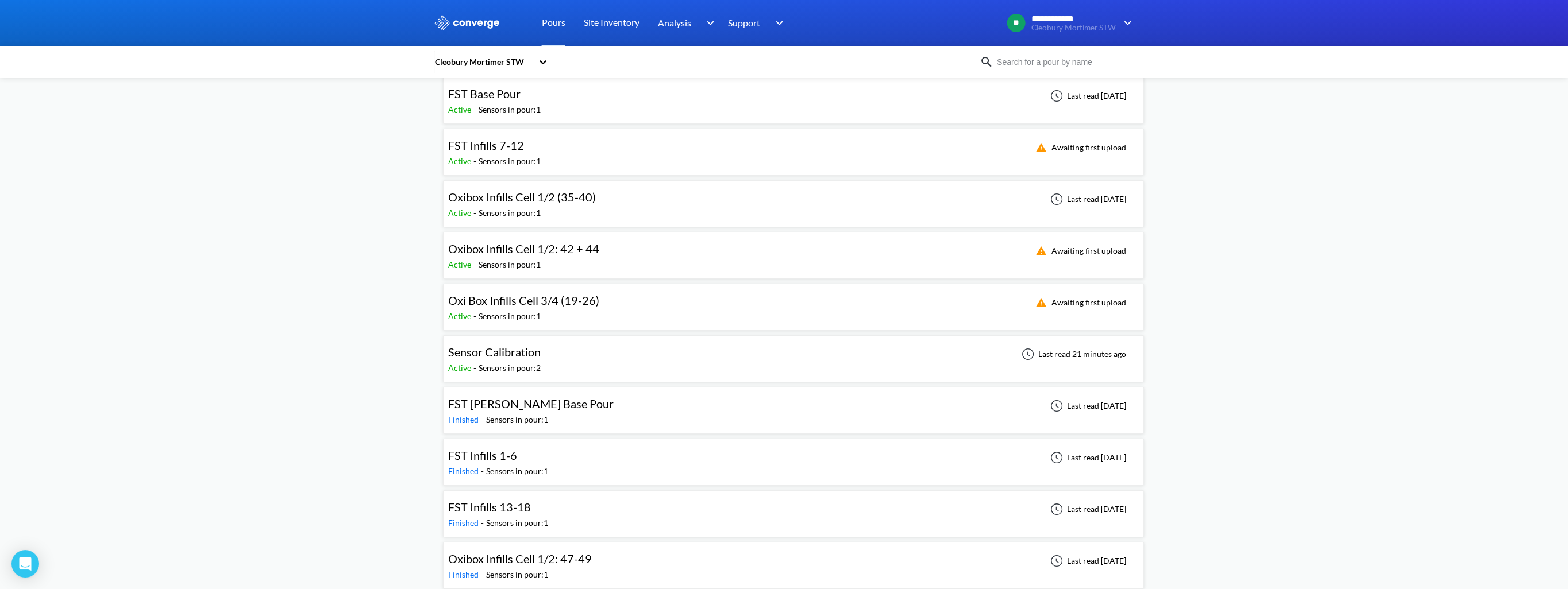
click at [1129, 300] on div "Awaiting first upload" at bounding box center [1083, 307] width 113 height 27
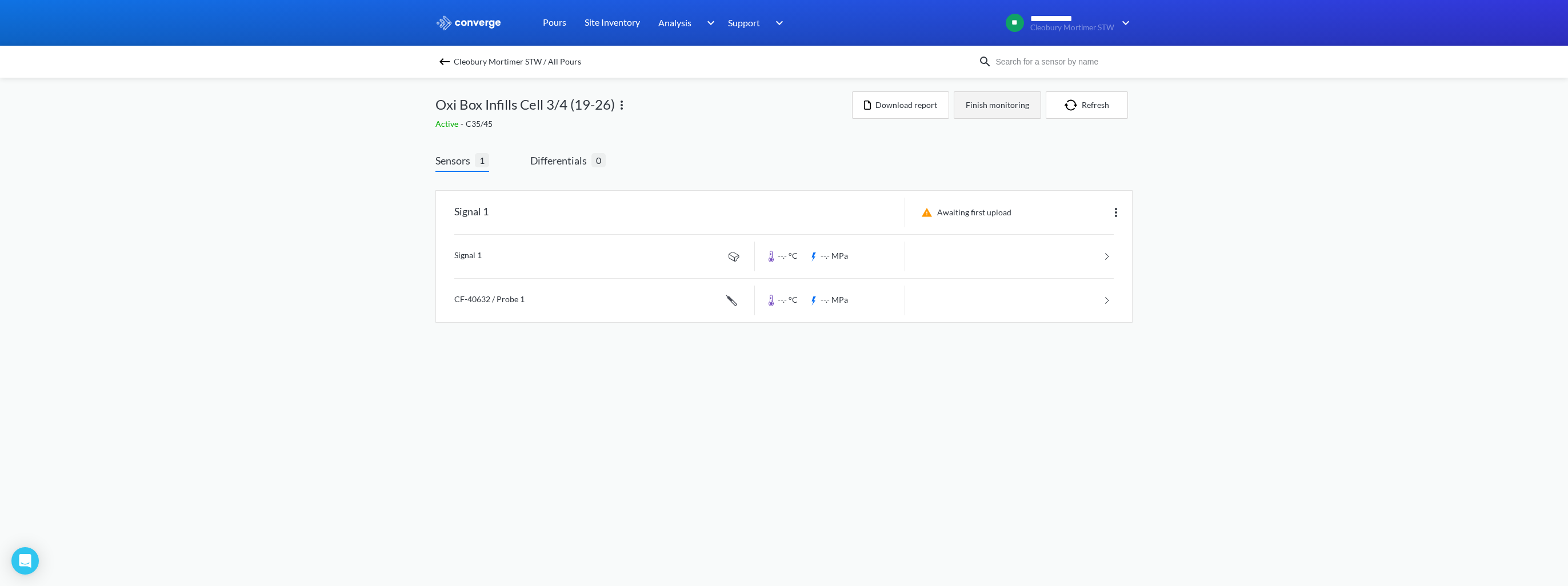
click at [978, 106] on button "Finish monitoring" at bounding box center [998, 105] width 88 height 27
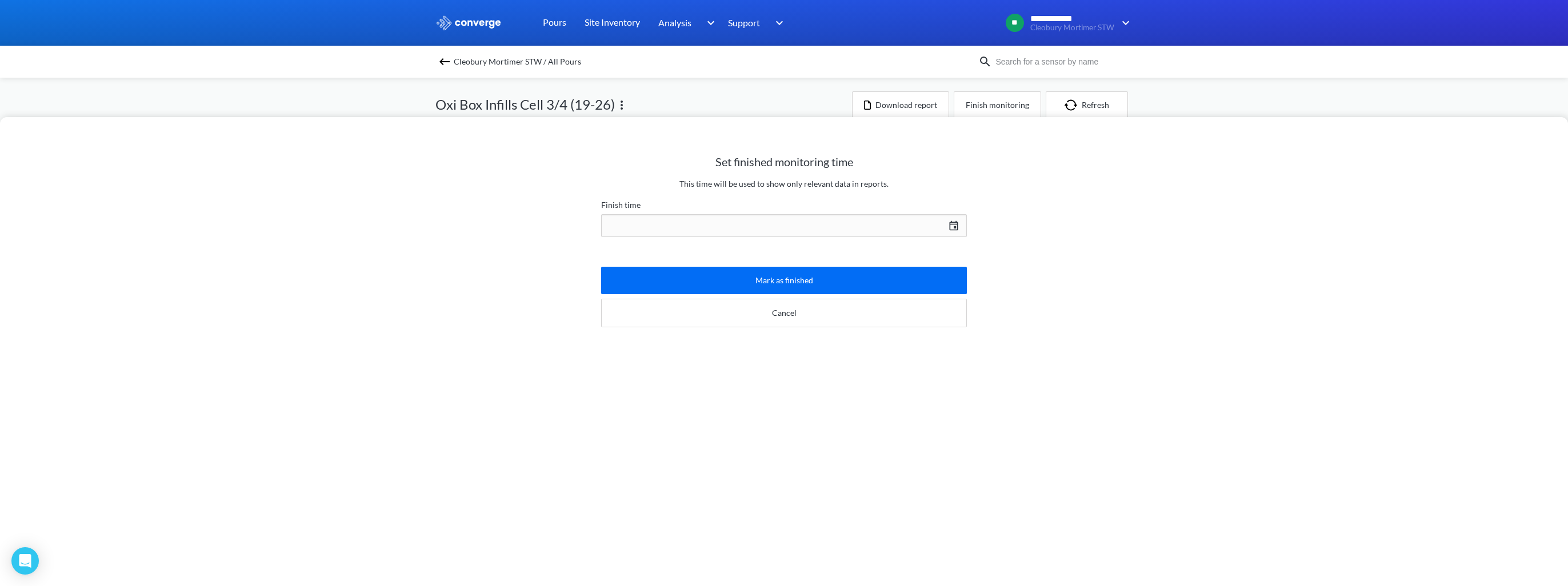
click at [954, 220] on div "[DATE] Press the down arrow key to interact with the calendar and select a date…" at bounding box center [784, 225] width 366 height 27
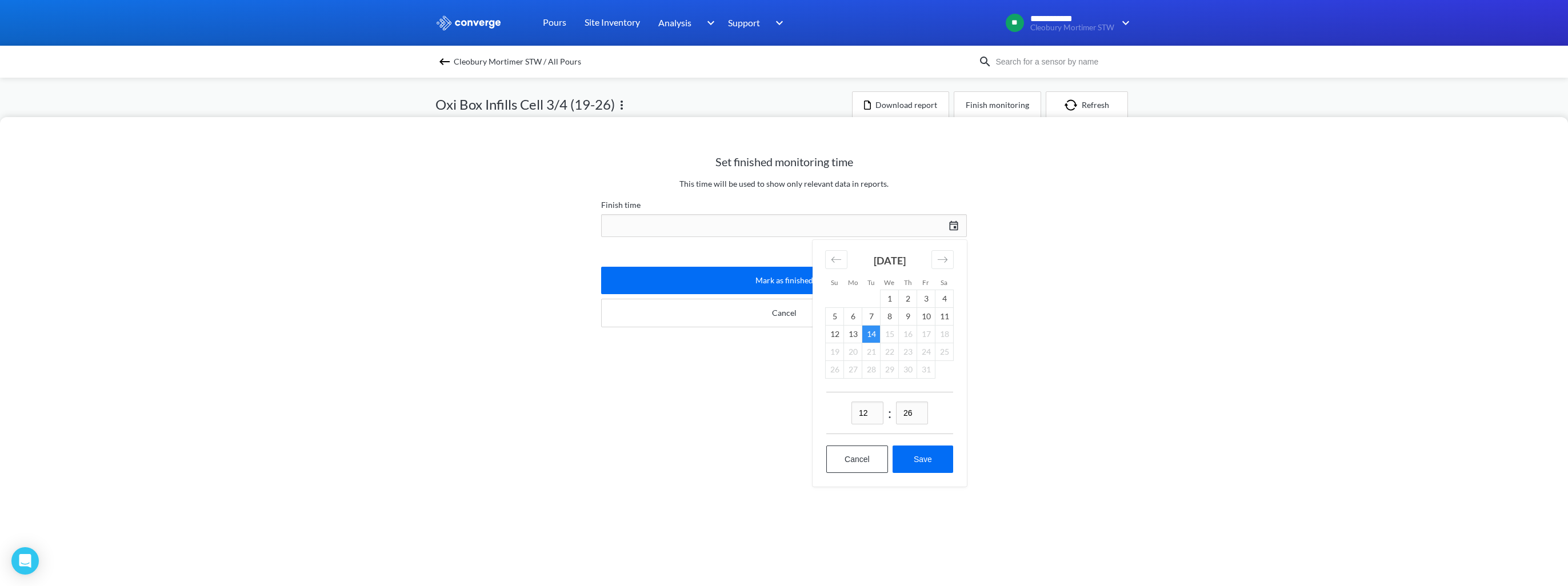
click at [869, 332] on td "14" at bounding box center [871, 334] width 18 height 18
click at [916, 469] on button "Save" at bounding box center [923, 460] width 60 height 27
type input "12:26[DATE]"
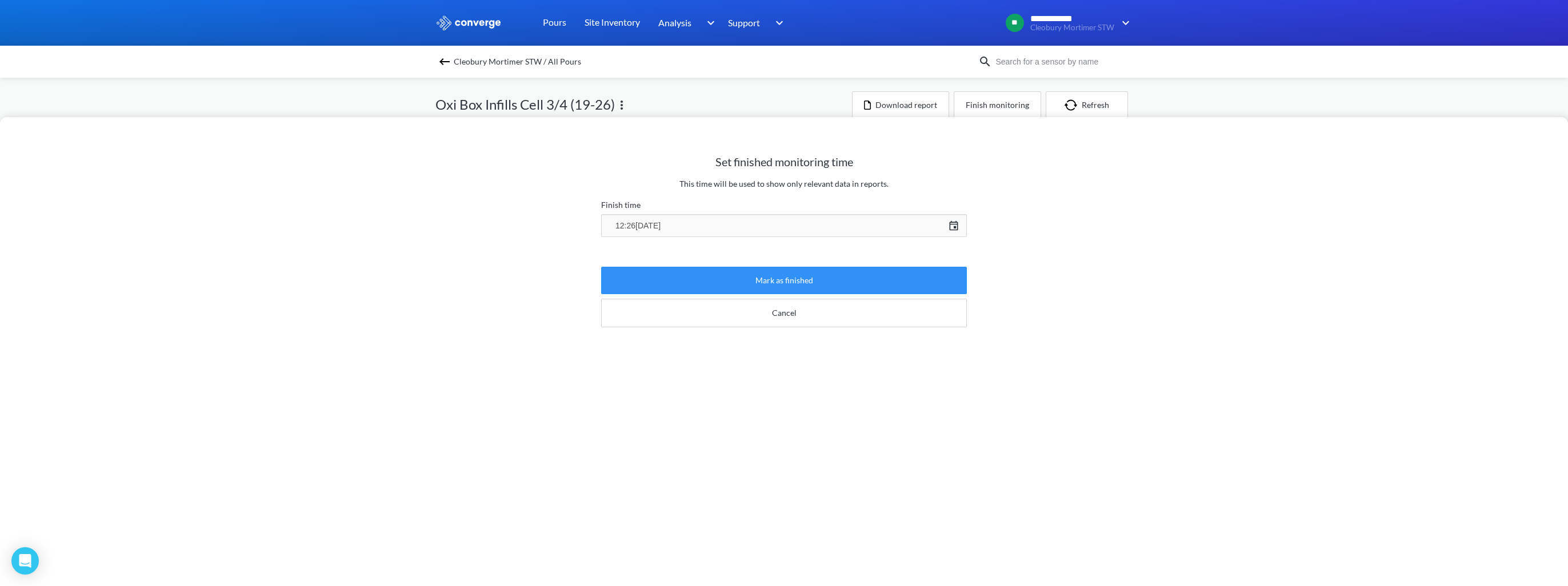
click at [776, 275] on button "Mark as finished" at bounding box center [784, 281] width 366 height 27
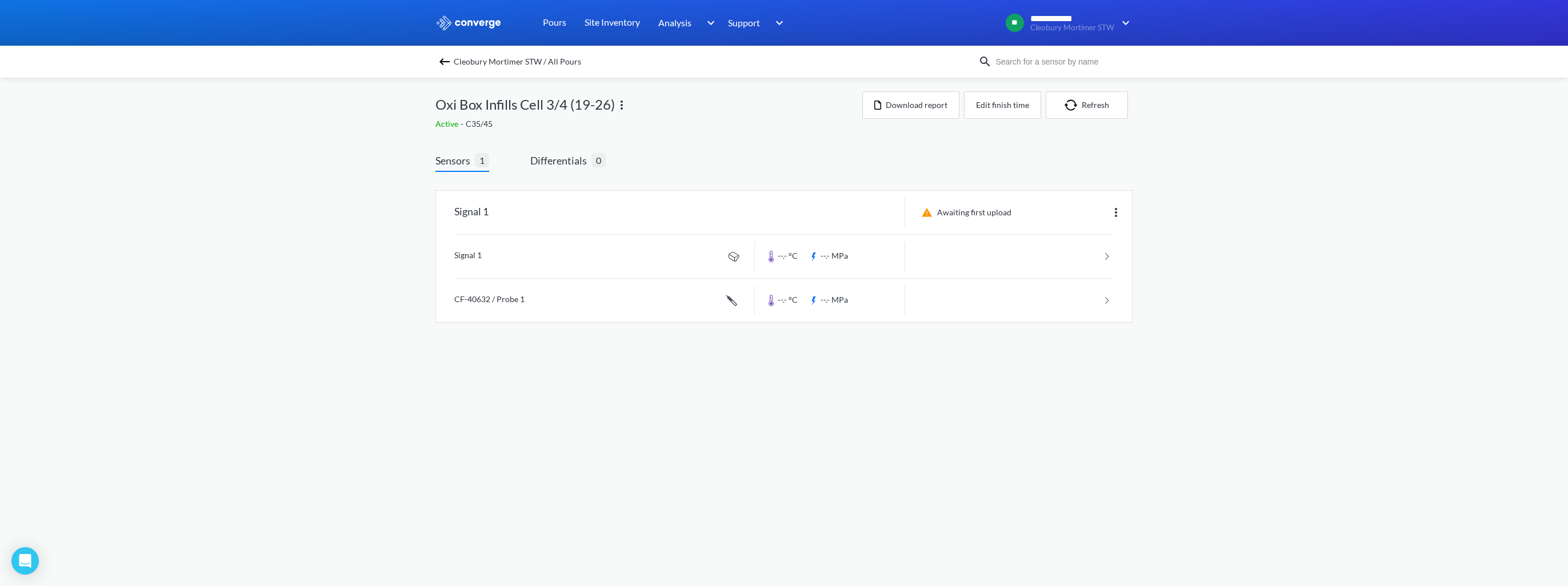
click at [445, 57] on img at bounding box center [444, 61] width 14 height 14
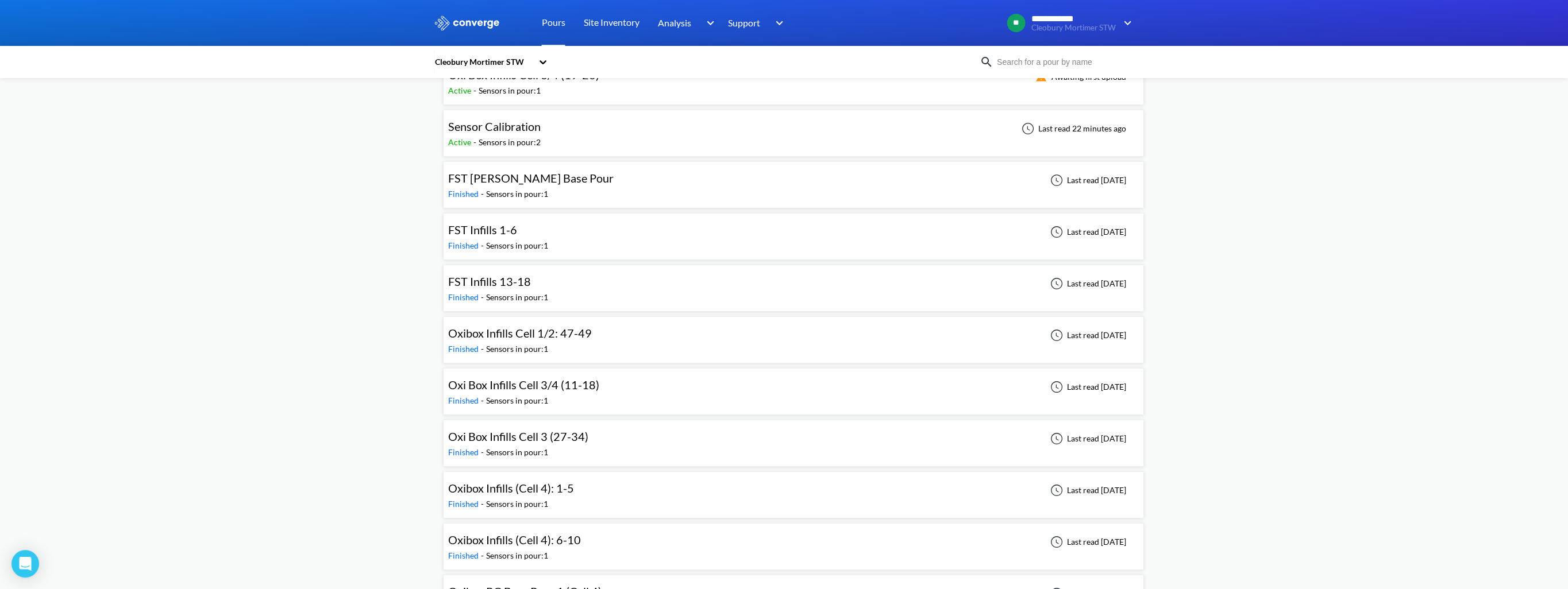
scroll to position [344, 0]
click at [572, 442] on div "Finished - Sensors in pour: 1" at bounding box center [521, 449] width 146 height 13
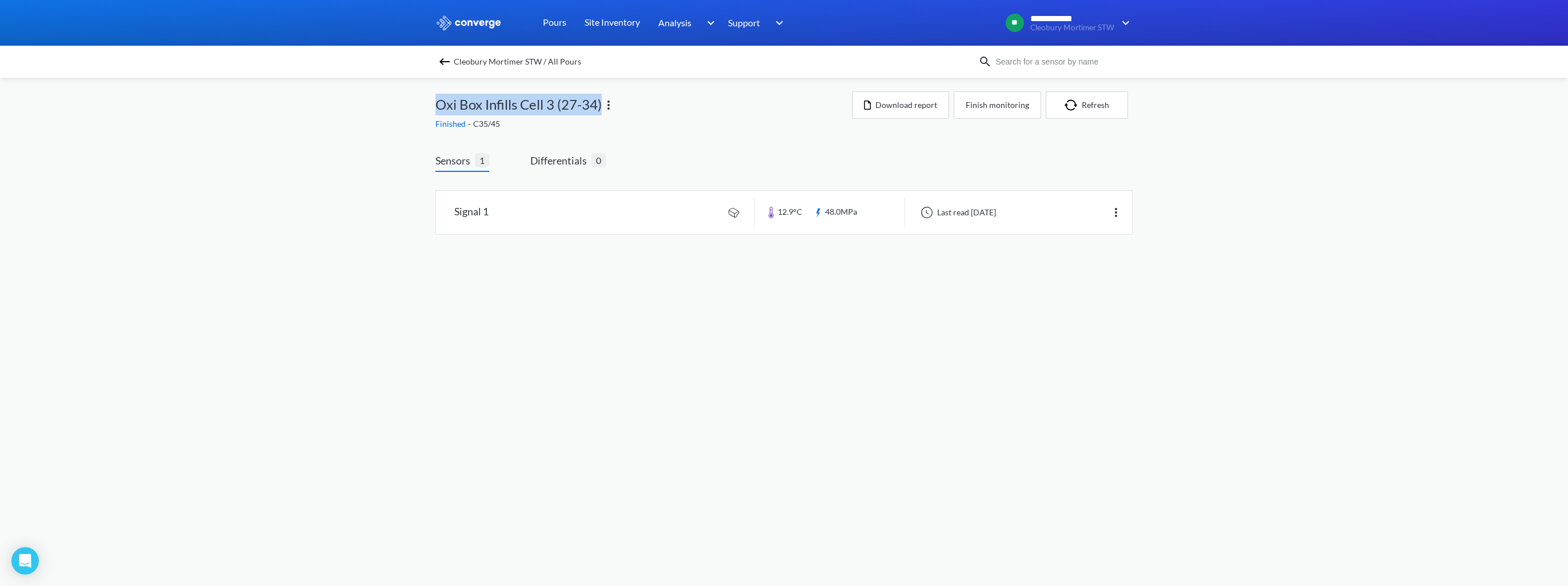
drag, startPoint x: 437, startPoint y: 104, endPoint x: 601, endPoint y: 105, distance: 164.0
click at [601, 105] on span "Oxi Box Infills Cell 3 (27-34)" at bounding box center [519, 104] width 167 height 22
copy span "Oxi Box Infills Cell 3 (27-34)"
click at [619, 220] on link at bounding box center [784, 213] width 696 height 43
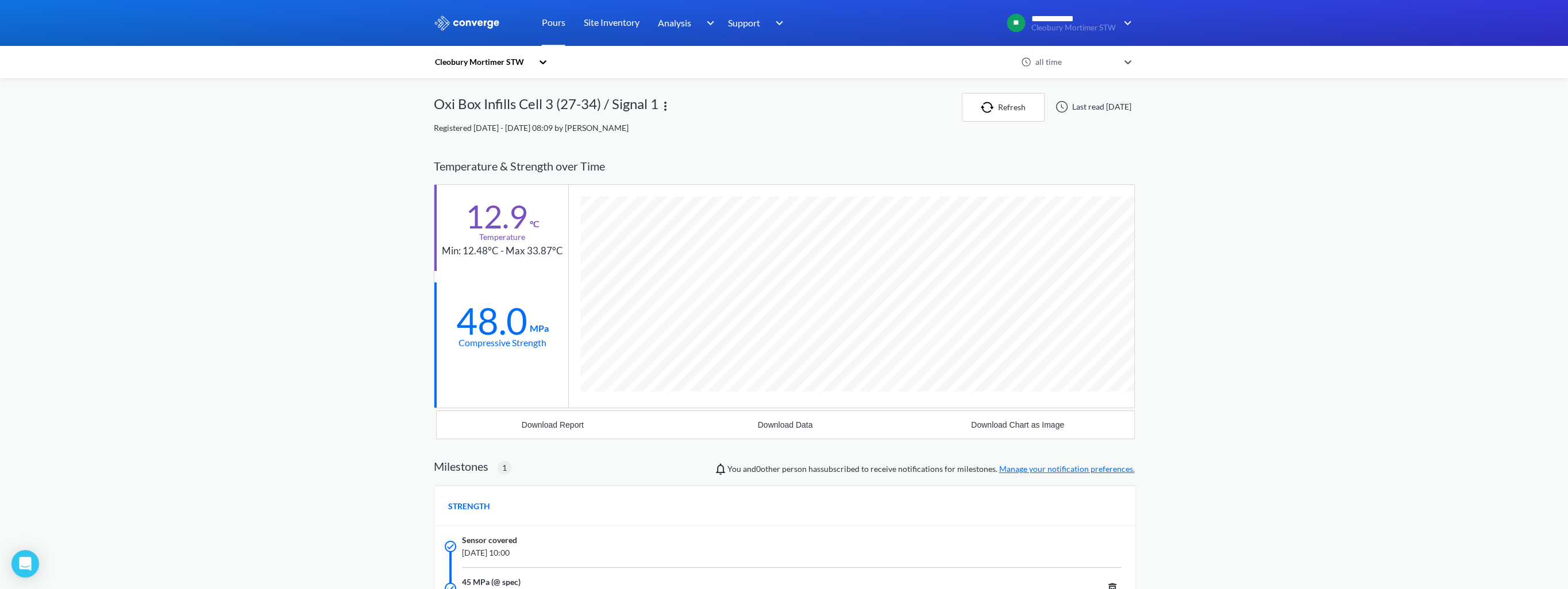
scroll to position [173, 0]
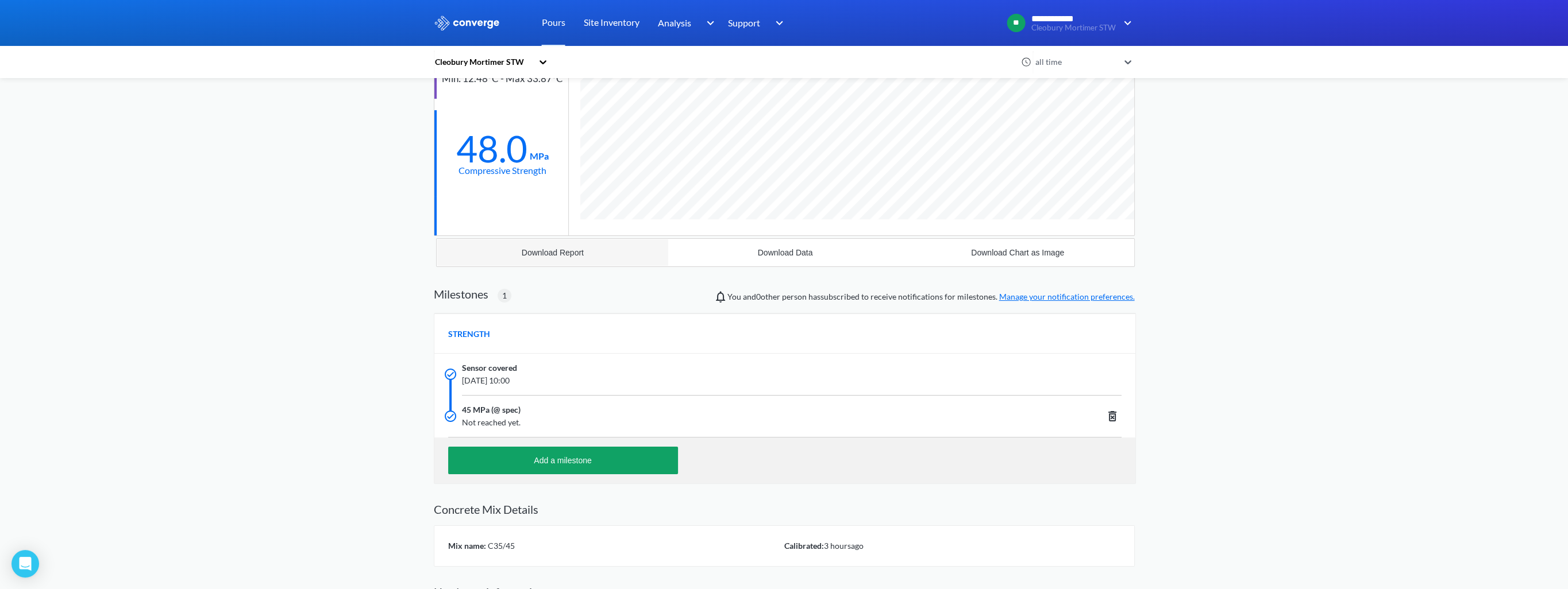
click at [530, 253] on div "Download Report" at bounding box center [553, 253] width 62 height 9
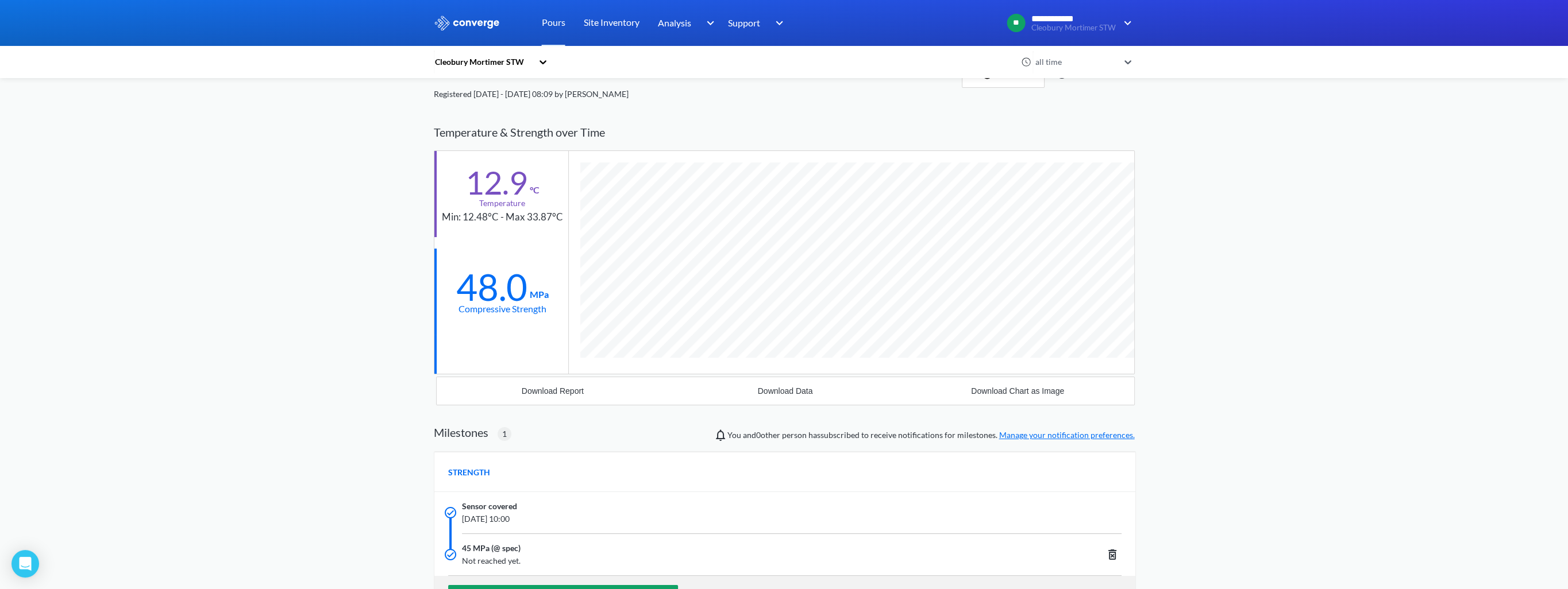
scroll to position [0, 0]
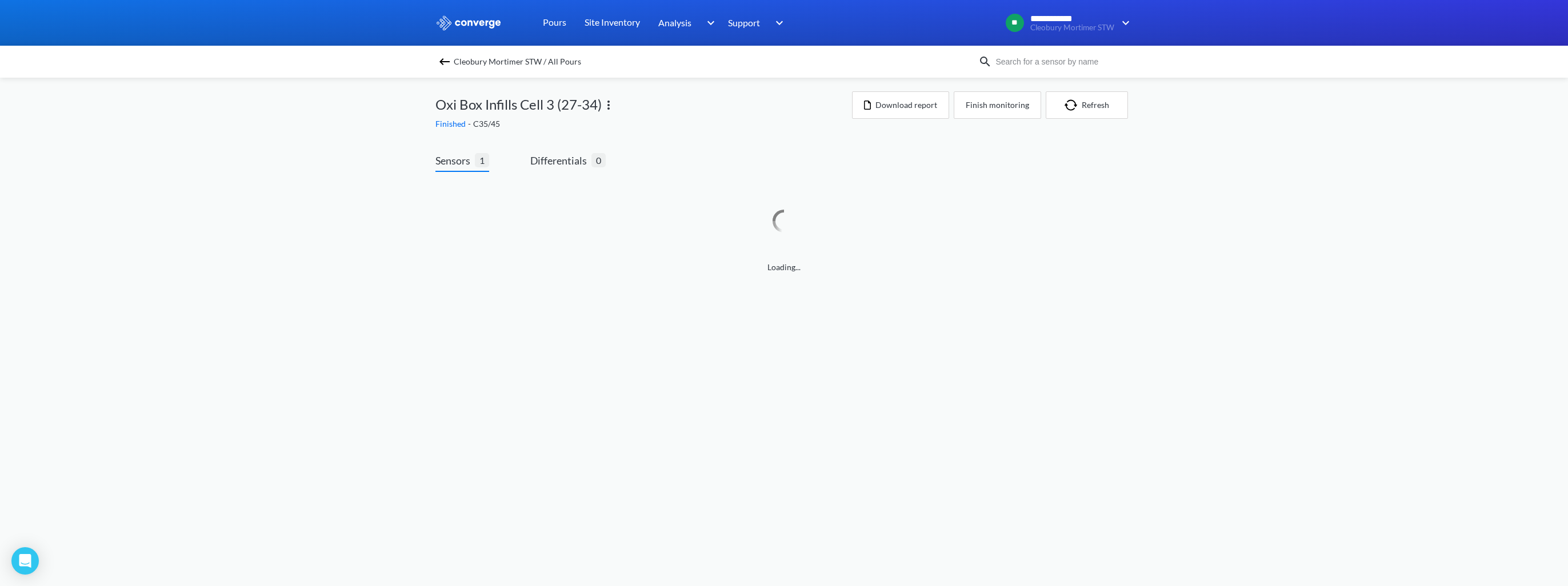
click at [443, 62] on img at bounding box center [444, 61] width 14 height 14
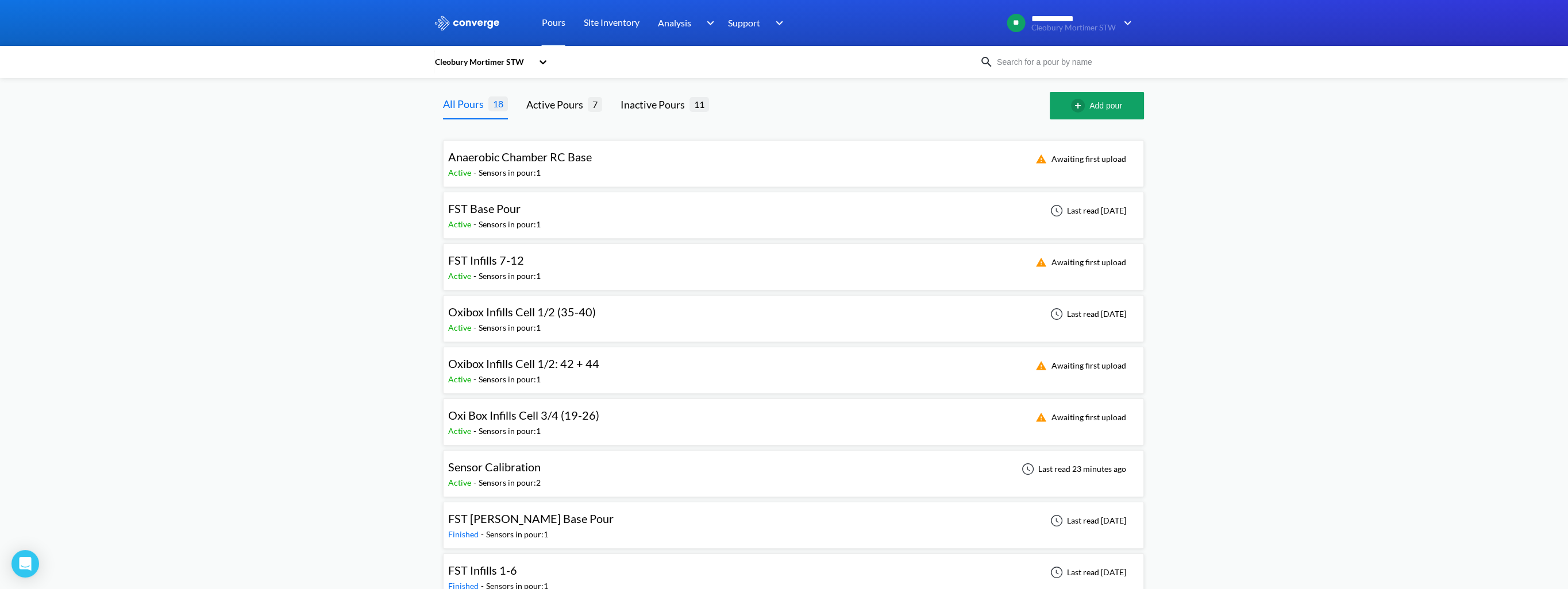
click at [515, 311] on span "Oxibox Infills Cell 1/2 (35-40)" at bounding box center [522, 311] width 147 height 14
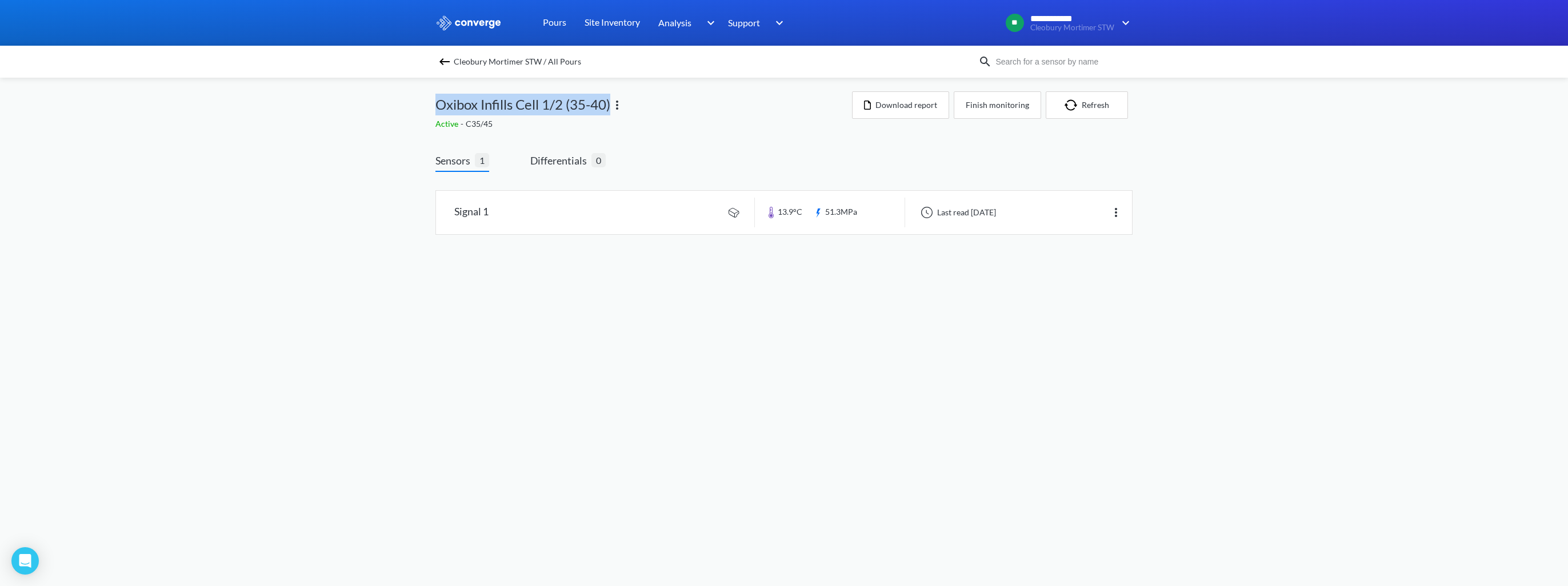
drag, startPoint x: 438, startPoint y: 108, endPoint x: 611, endPoint y: 110, distance: 173.0
click at [611, 110] on span "Oxibox Infills Cell 1/2 (35-40)" at bounding box center [522, 104] width 175 height 22
copy span "Oxibox Infills Cell 1/2 (35-40)"
click at [690, 220] on link at bounding box center [784, 213] width 696 height 43
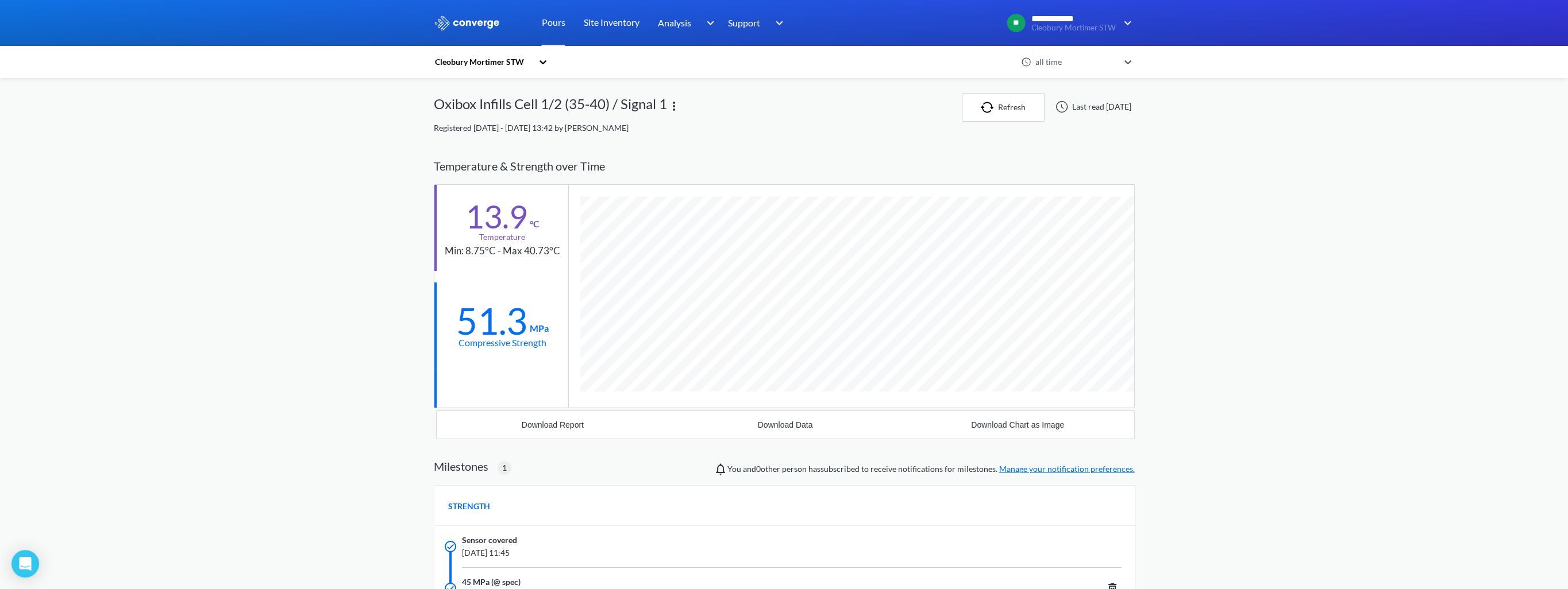
scroll to position [728, 701]
click at [516, 427] on button "Download Report" at bounding box center [553, 425] width 233 height 27
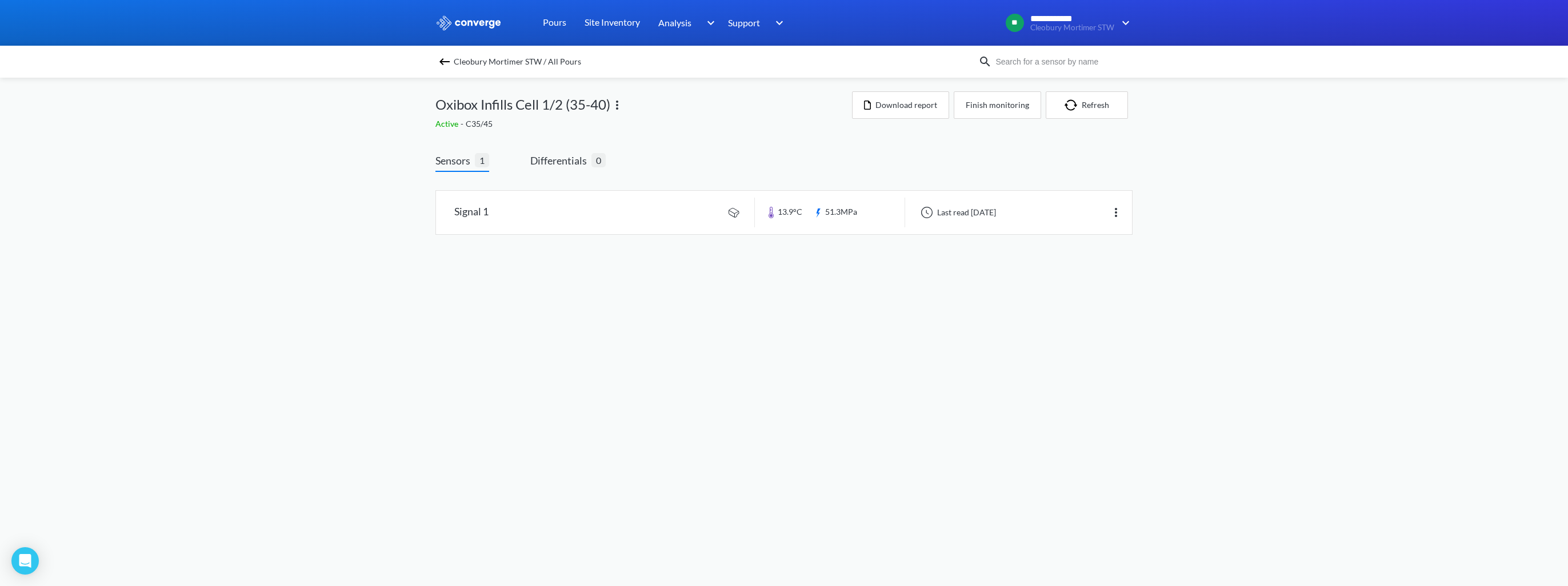
click at [447, 61] on img at bounding box center [444, 61] width 14 height 14
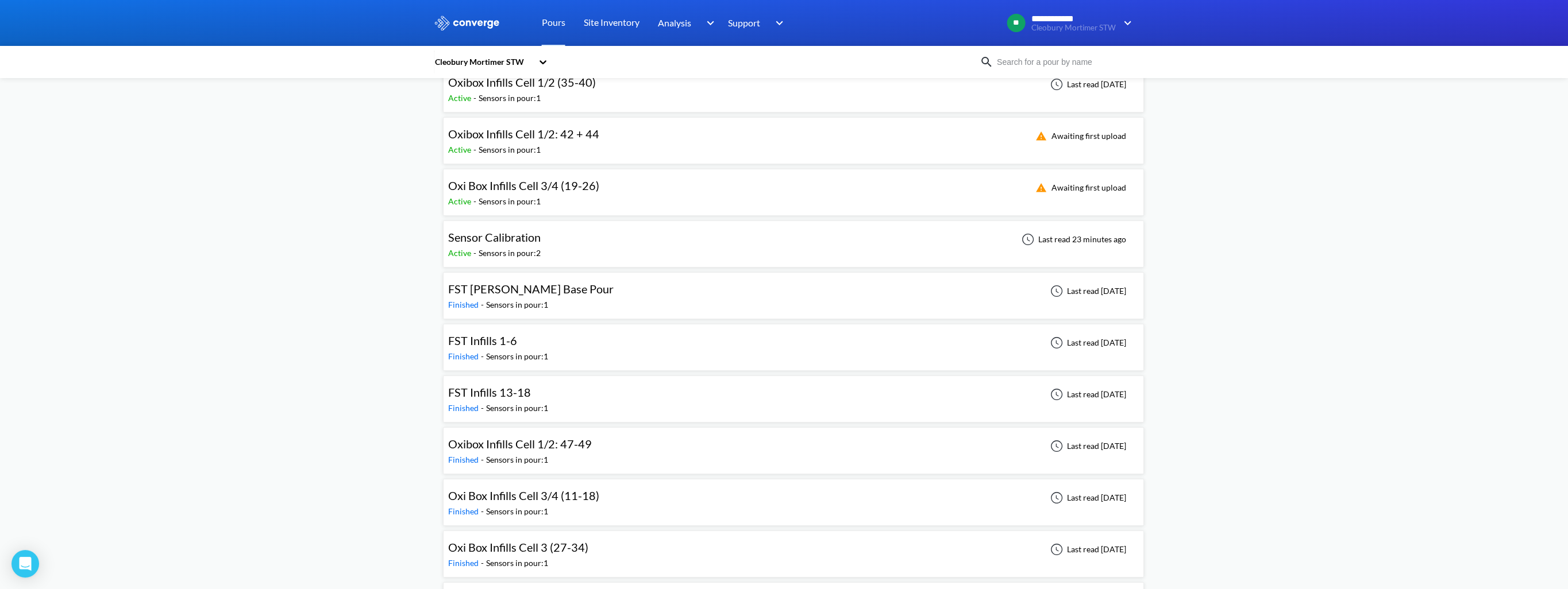
scroll to position [287, 0]
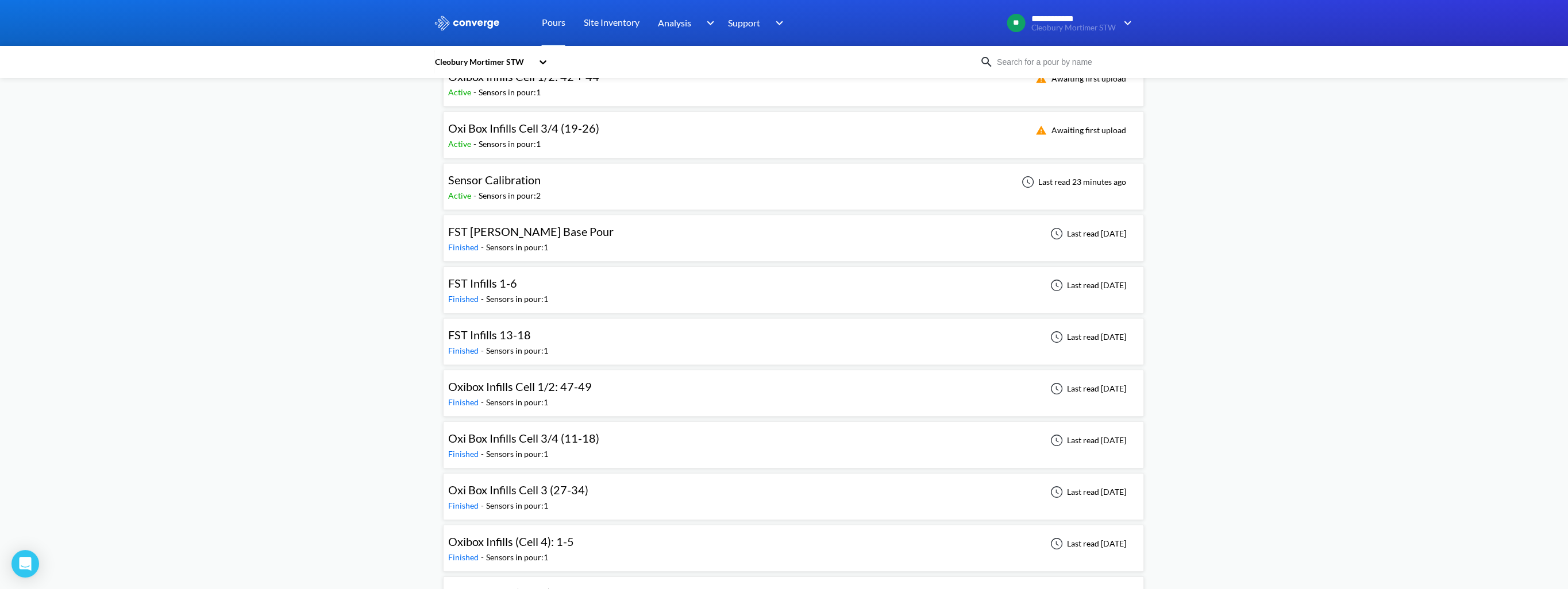
click at [532, 396] on div "Sensors in pour: 1" at bounding box center [517, 403] width 62 height 13
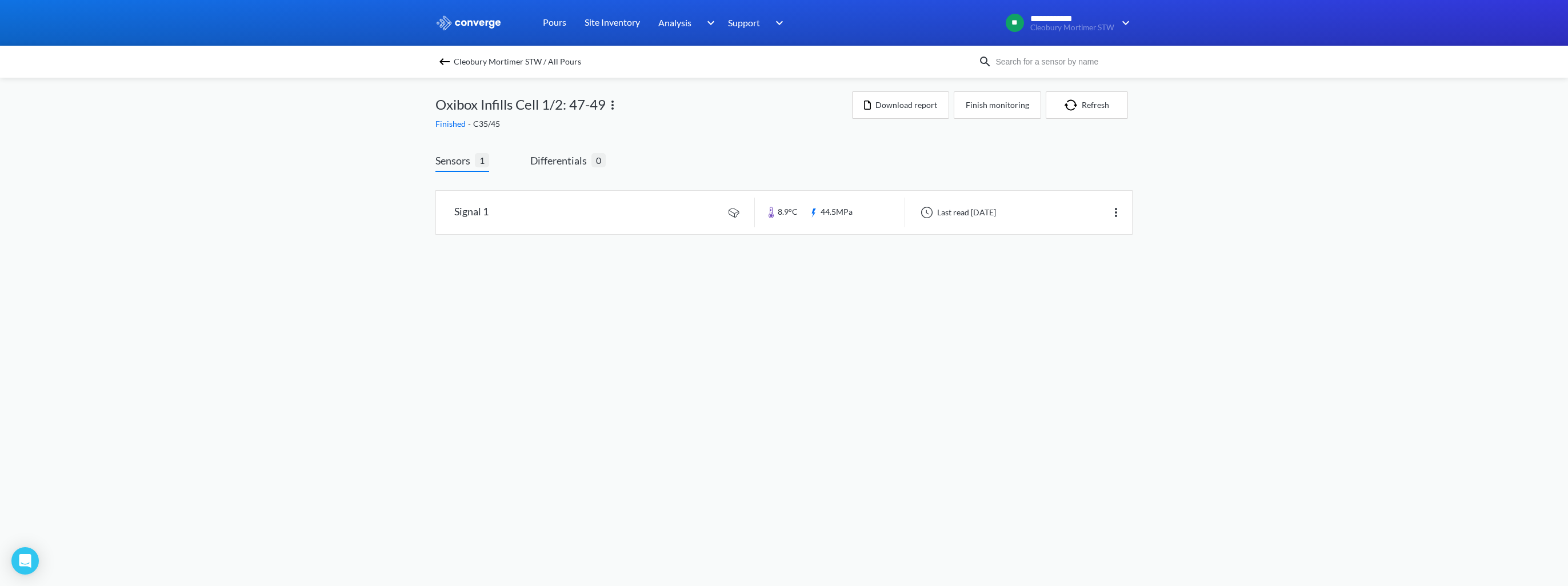
click at [445, 65] on img at bounding box center [444, 61] width 14 height 14
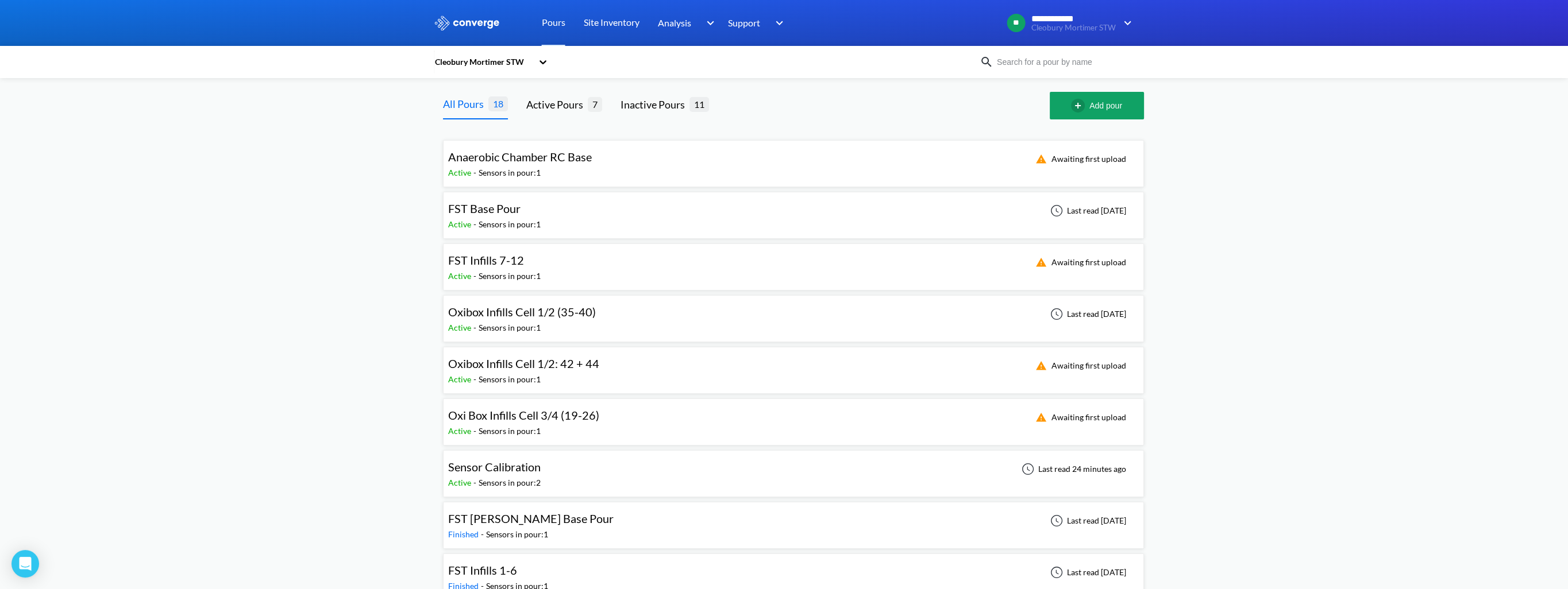
click at [508, 371] on div "Oxibox Infills Cell 1/2: 42 + 44" at bounding box center [524, 364] width 151 height 18
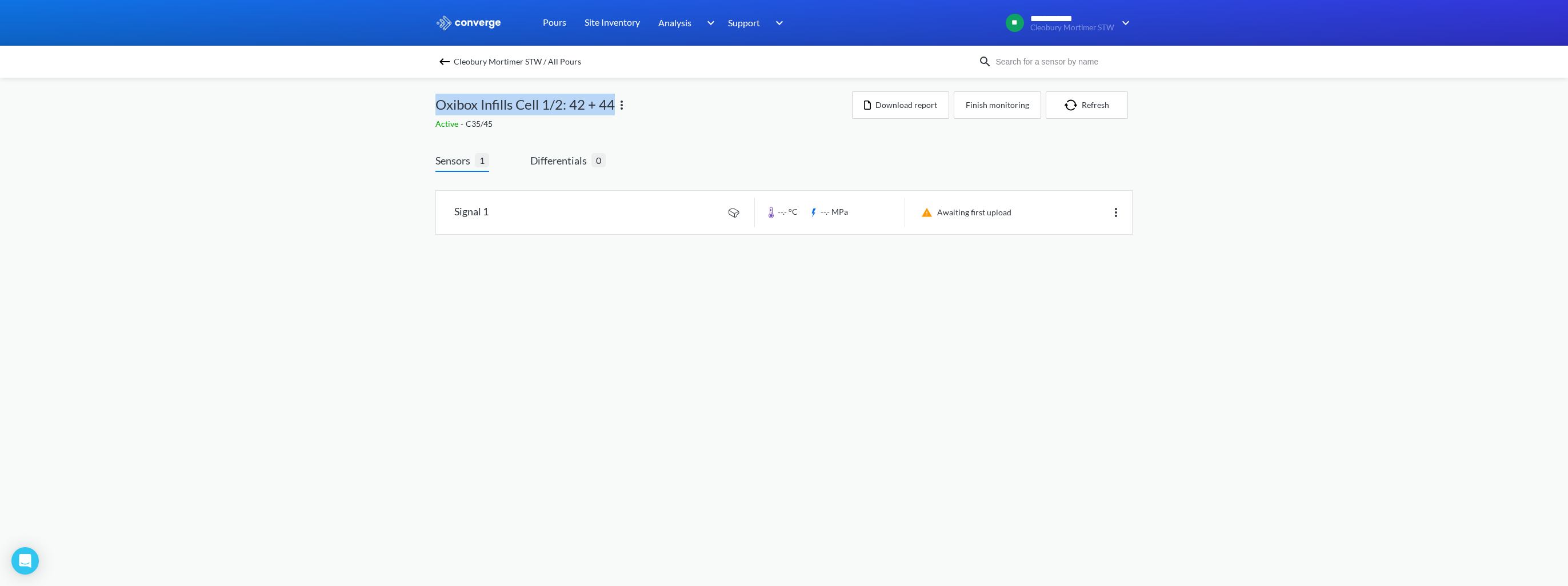
drag, startPoint x: 437, startPoint y: 106, endPoint x: 611, endPoint y: 107, distance: 174.0
click at [611, 107] on span "Oxibox Infills Cell 1/2: 42 + 44" at bounding box center [525, 104] width 180 height 22
copy span "Oxibox Infills Cell 1/2: 42 + 44"
drag, startPoint x: 985, startPoint y: 105, endPoint x: 985, endPoint y: 113, distance: 8.0
click at [985, 105] on button "Finish monitoring" at bounding box center [998, 105] width 88 height 27
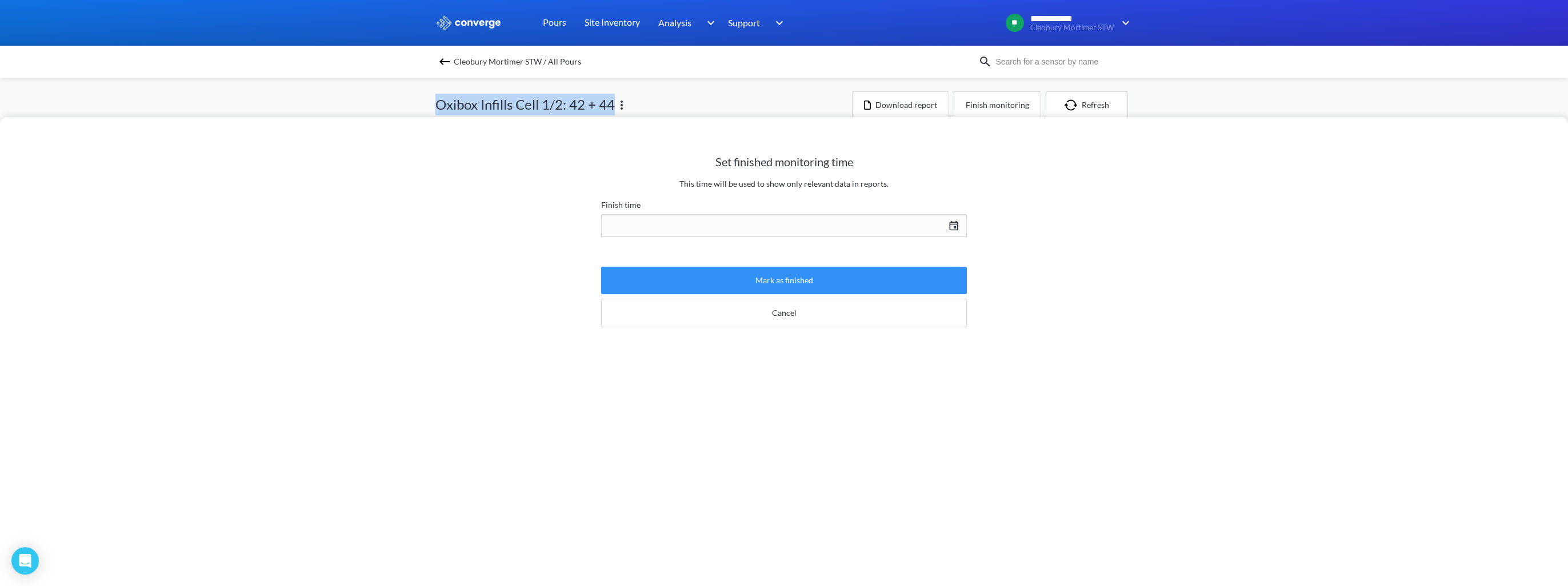
click at [761, 280] on button "Mark as finished" at bounding box center [784, 281] width 366 height 27
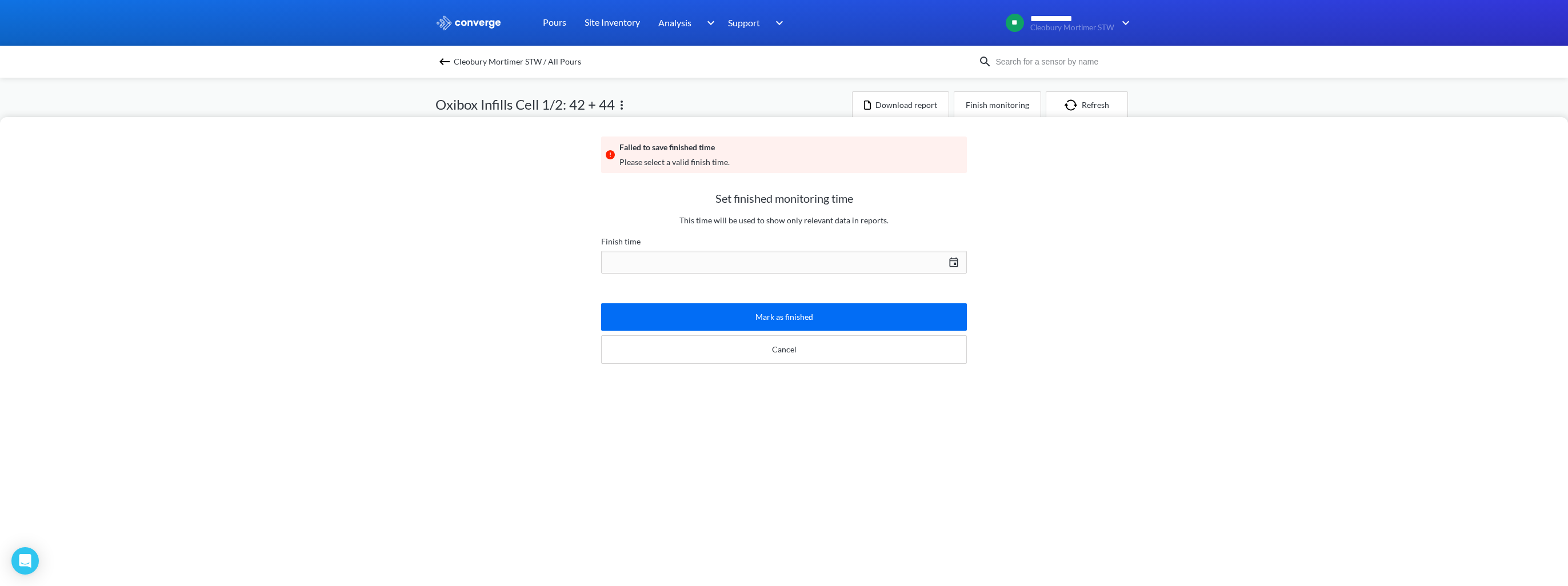
click at [746, 264] on div "[DATE] Press the down arrow key to interact with the calendar and select a date…" at bounding box center [784, 262] width 366 height 27
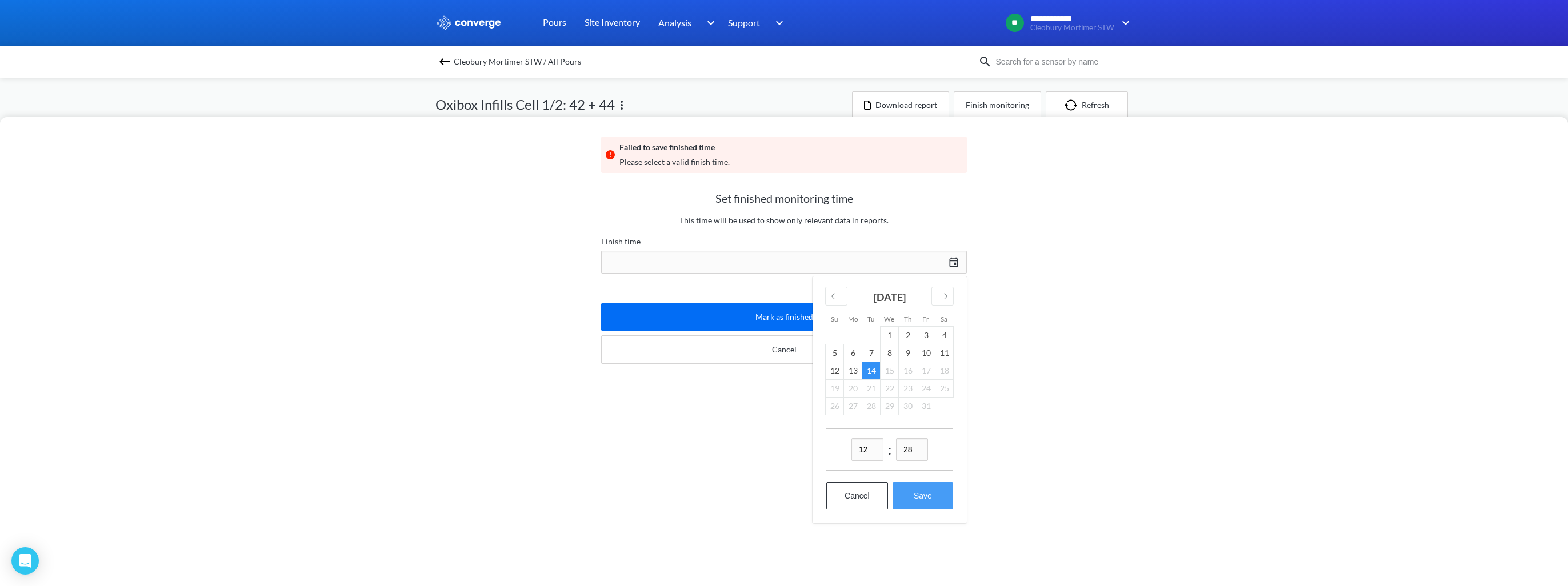
click at [912, 497] on button "Save" at bounding box center [923, 496] width 60 height 27
type input "12:28[DATE]"
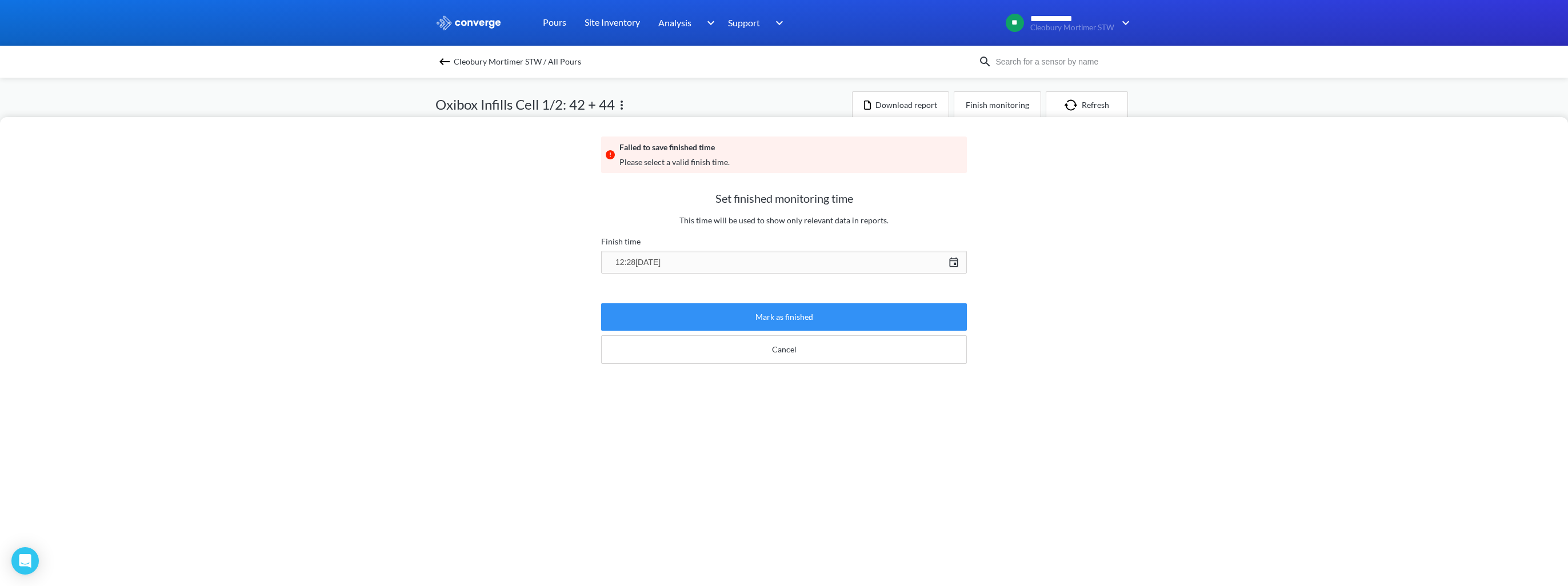
click at [753, 315] on button "Mark as finished" at bounding box center [784, 317] width 366 height 27
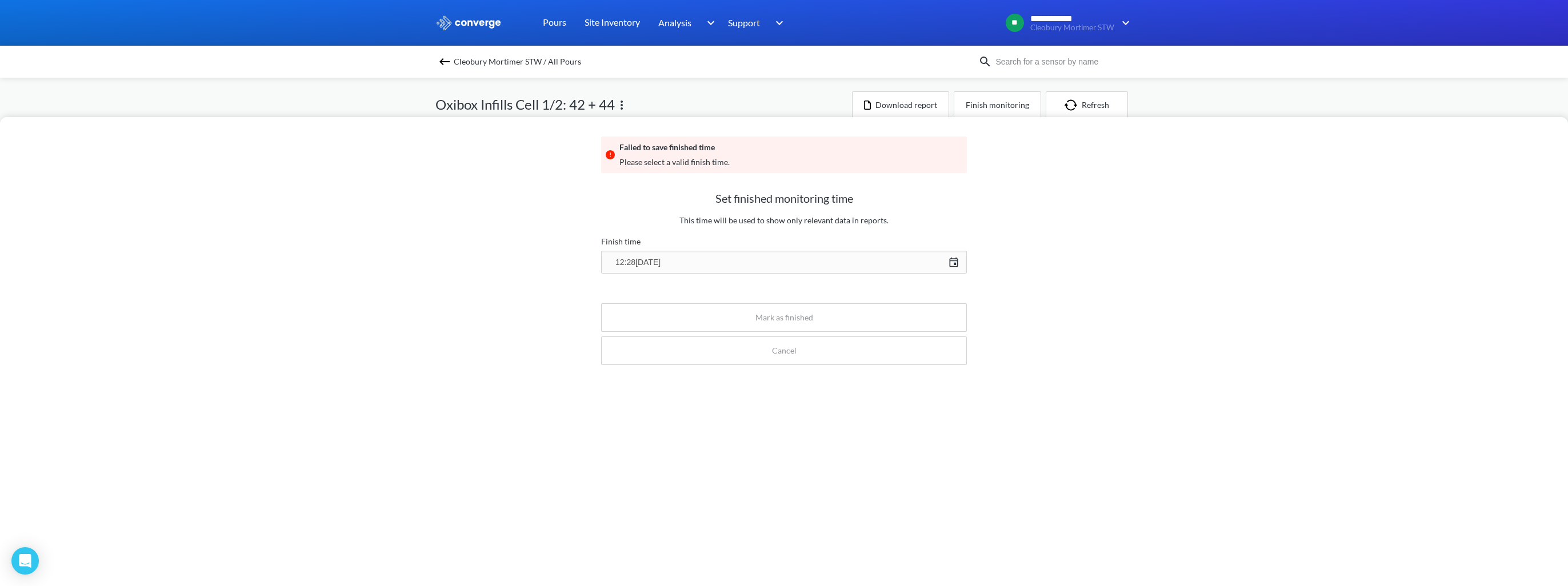
click at [437, 60] on img at bounding box center [444, 61] width 14 height 14
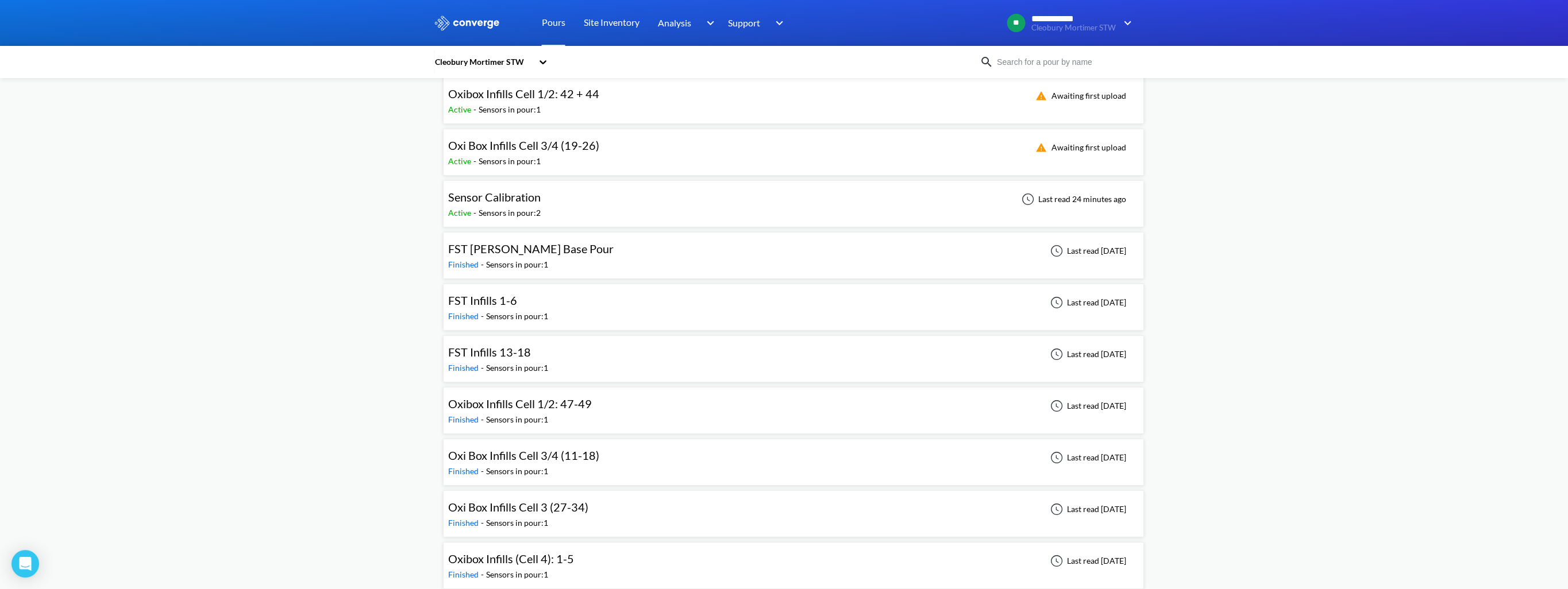
scroll to position [287, 0]
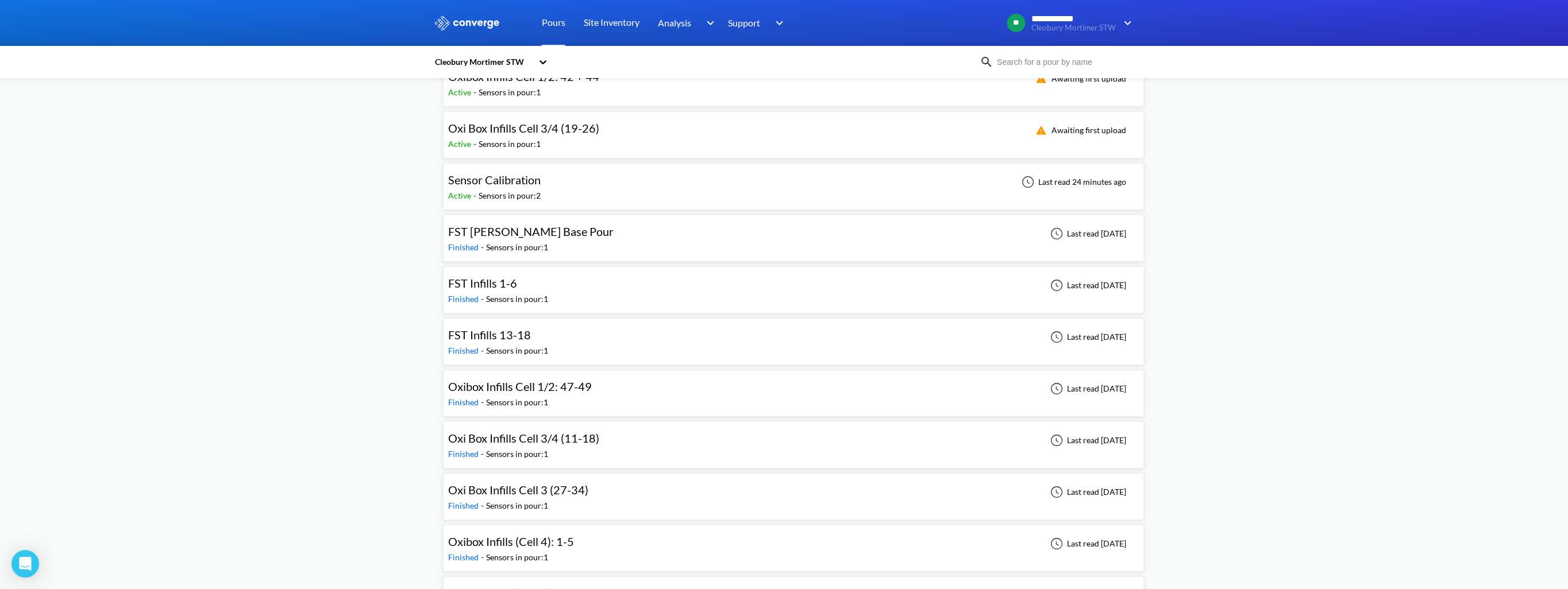
click at [569, 380] on span "Oxibox Infills Cell 1/2: 47-49" at bounding box center [520, 386] width 144 height 14
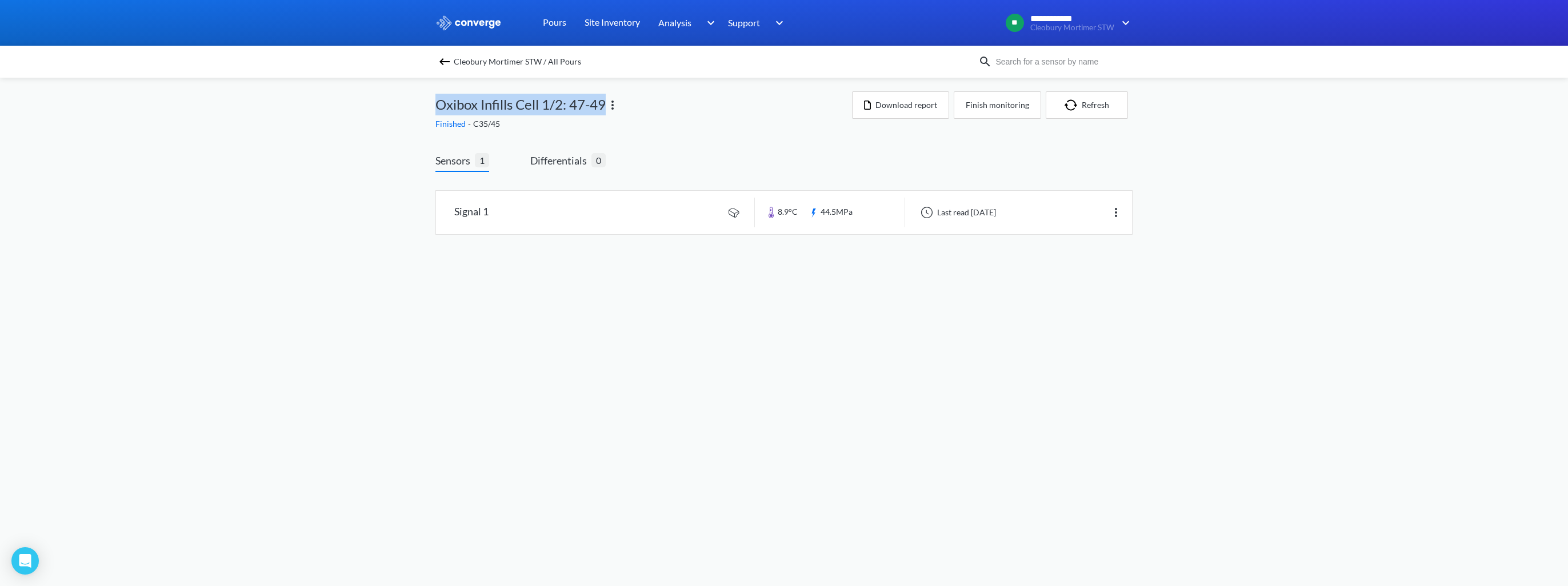
drag, startPoint x: 437, startPoint y: 106, endPoint x: 606, endPoint y: 102, distance: 169.0
click at [606, 102] on span "Oxibox Infills Cell 1/2: 47-49" at bounding box center [520, 104] width 170 height 22
copy span "Oxibox Infills Cell 1/2: 47-49"
click at [637, 216] on link at bounding box center [784, 213] width 696 height 43
click at [443, 62] on img at bounding box center [444, 61] width 14 height 14
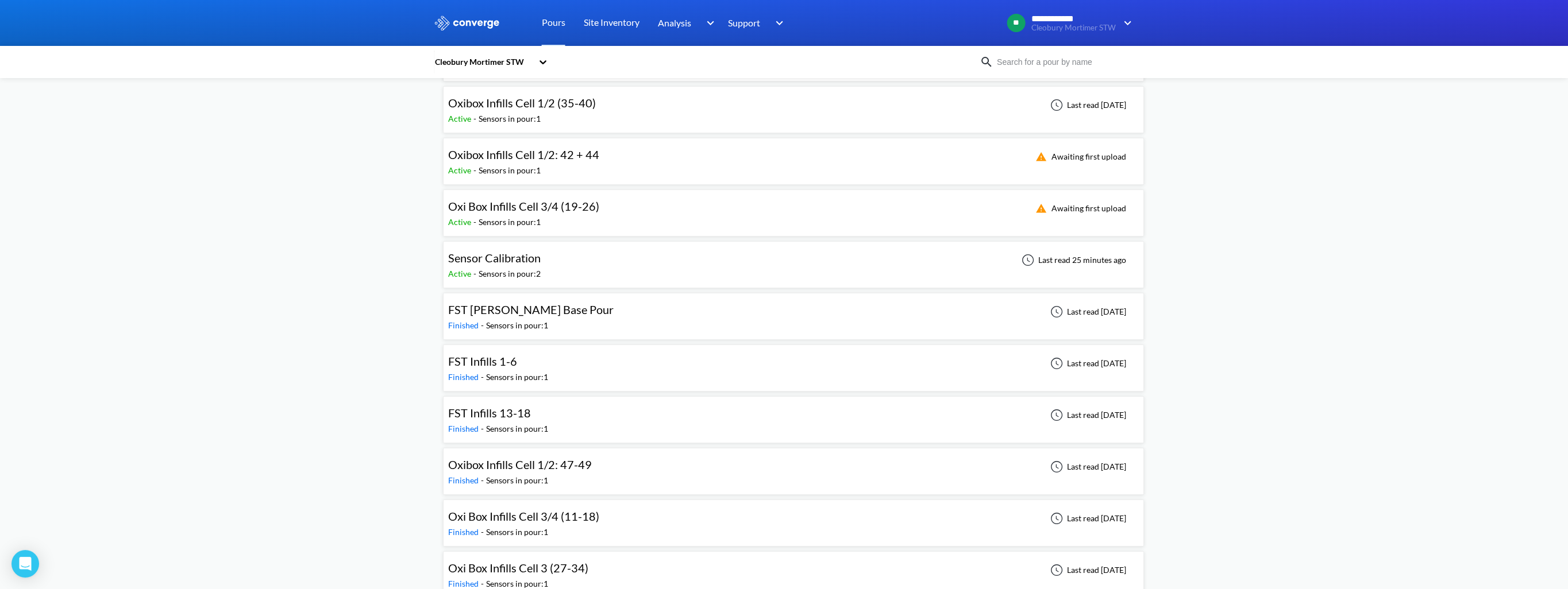
scroll to position [230, 0]
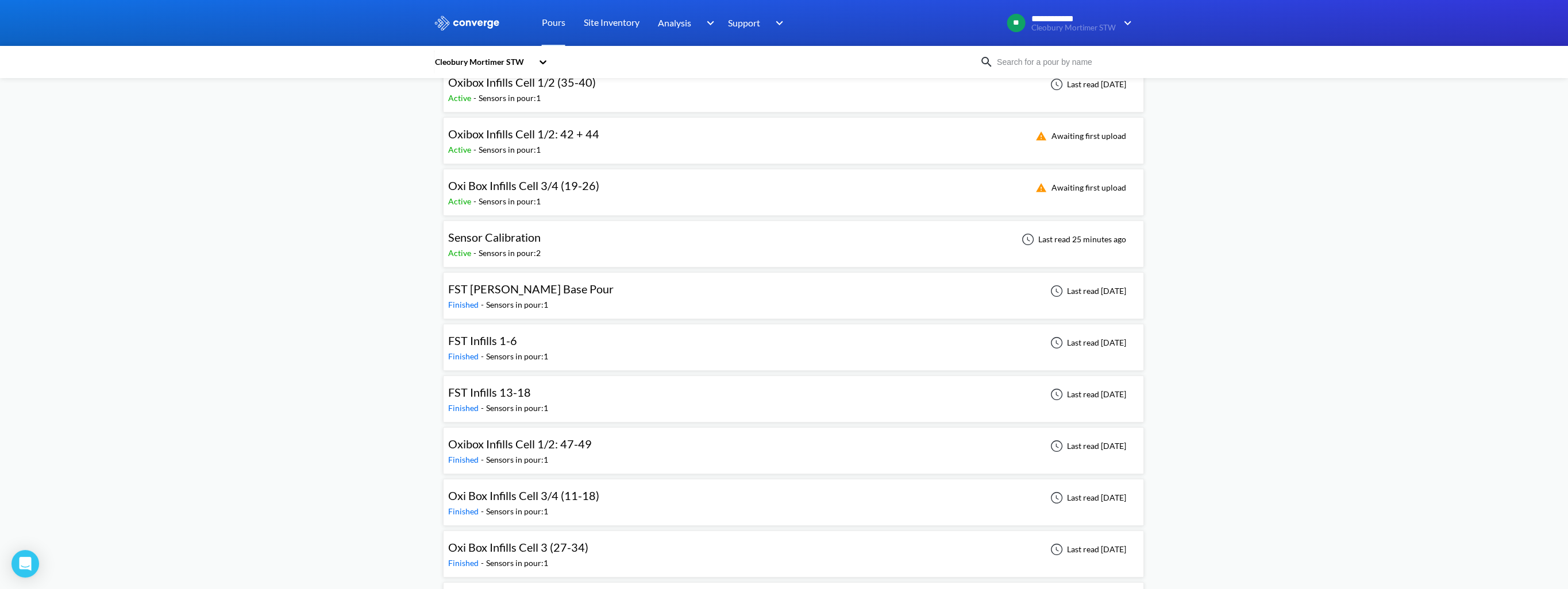
drag, startPoint x: 554, startPoint y: 447, endPoint x: 554, endPoint y: 432, distance: 15.0
click at [554, 447] on span "Oxibox Infills Cell 1/2: 47-49" at bounding box center [520, 443] width 144 height 14
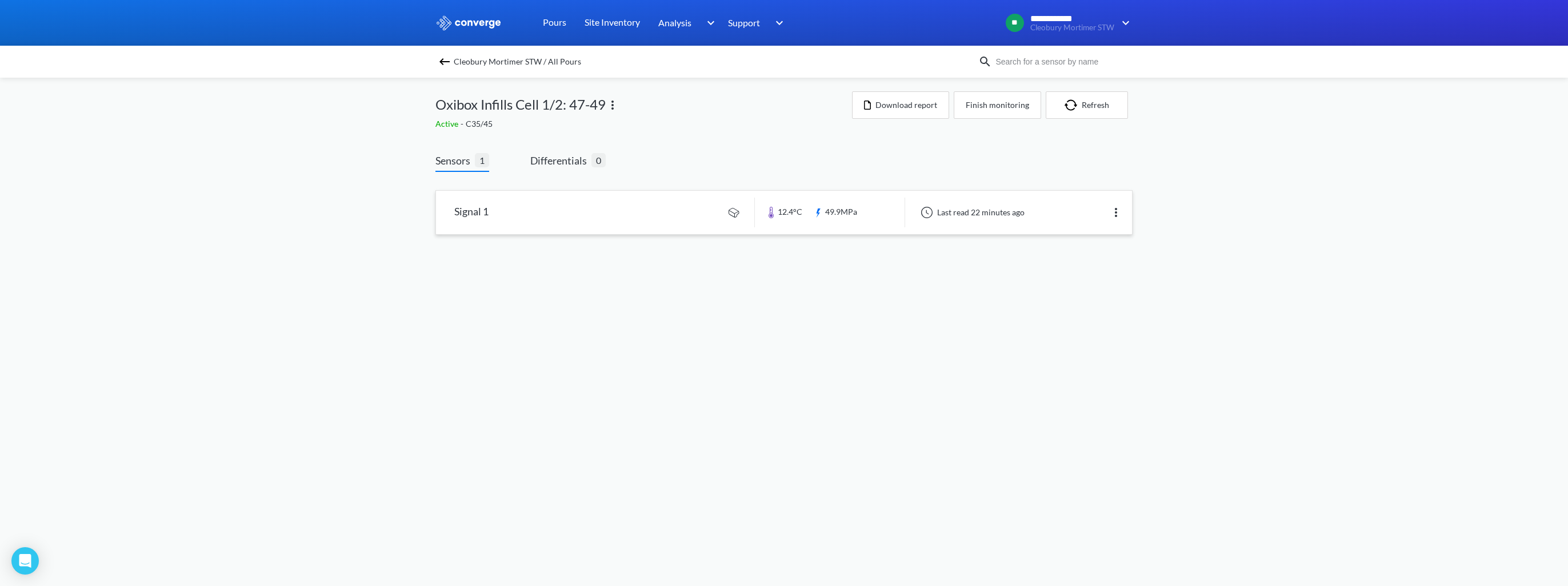
click at [574, 216] on link at bounding box center [784, 213] width 696 height 43
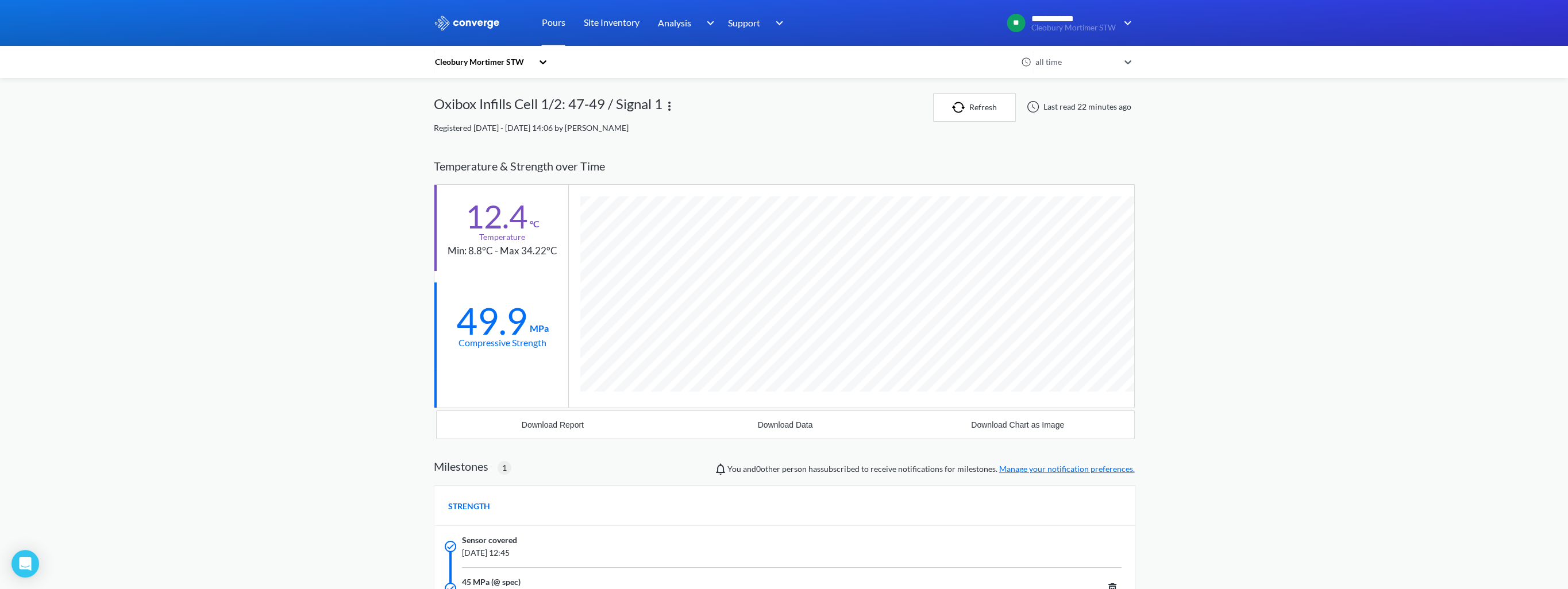
scroll to position [728, 701]
click at [560, 423] on div "Download Report" at bounding box center [553, 424] width 62 height 9
drag, startPoint x: 288, startPoint y: 193, endPoint x: 231, endPoint y: 83, distance: 123.9
click at [288, 193] on div "**********" at bounding box center [784, 416] width 1568 height 832
